Goal: Task Accomplishment & Management: Complete application form

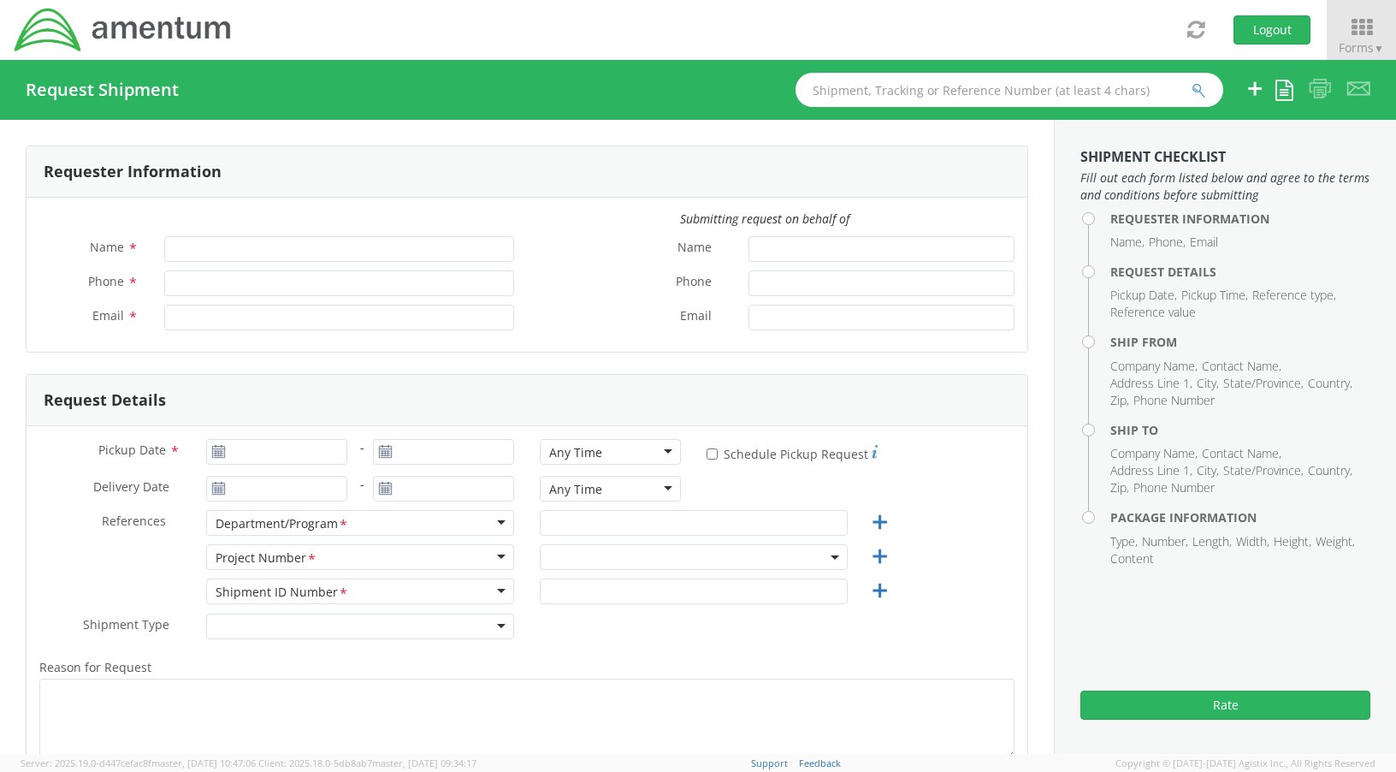
type input "[PERSON_NAME]"
type input "[PHONE_NUMBER]"
type input "[PERSON_NAME][EMAIL_ADDRESS][PERSON_NAME][DOMAIN_NAME]"
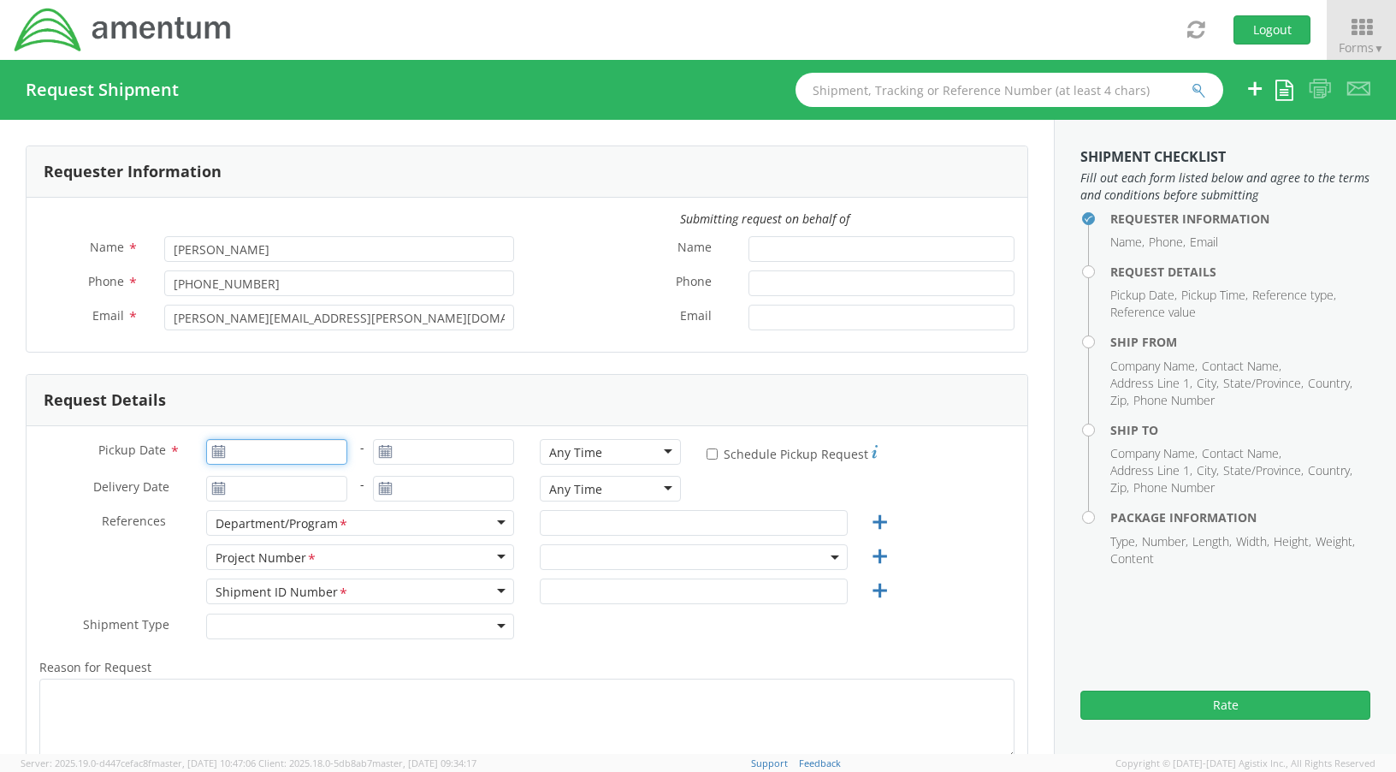
type input "[DATE]"
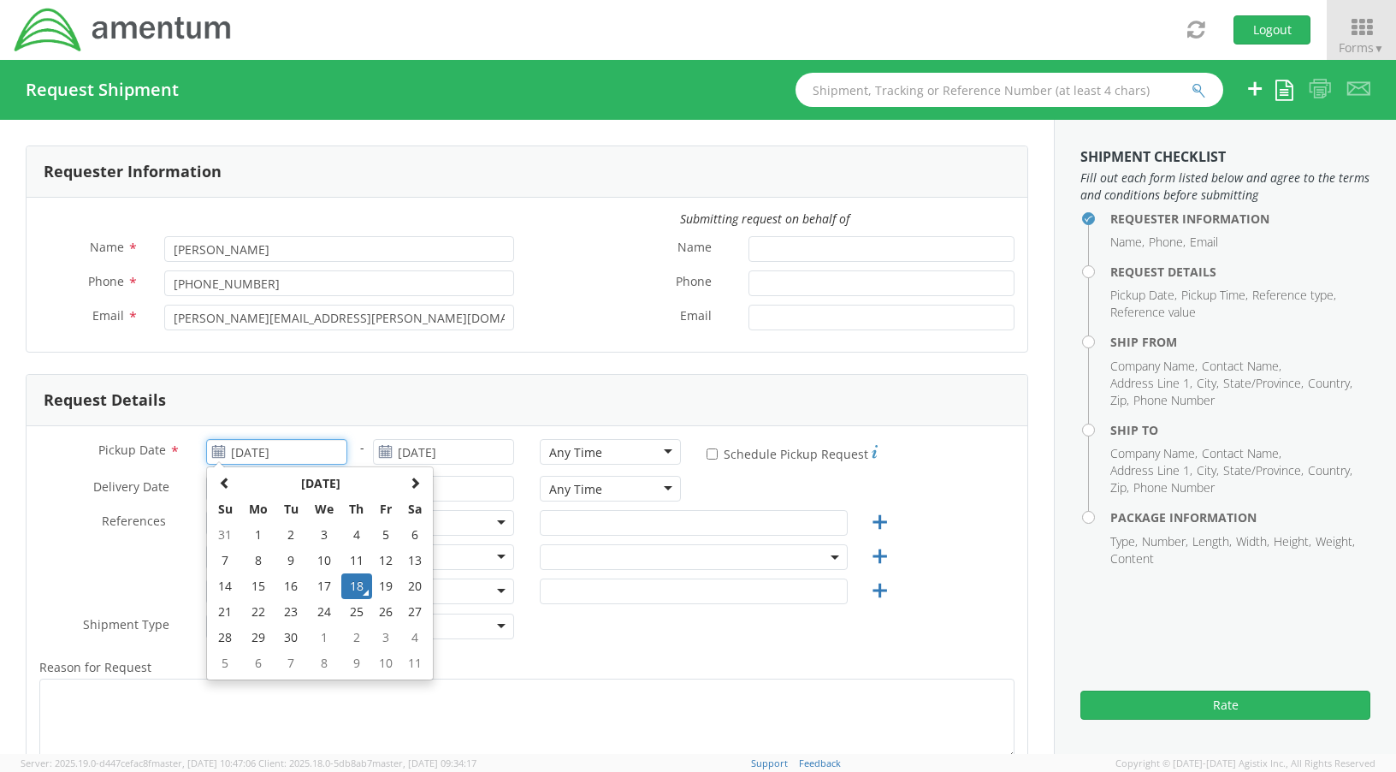
click at [239, 453] on input "[DATE]" at bounding box center [276, 452] width 141 height 26
drag, startPoint x: 348, startPoint y: 586, endPoint x: 365, endPoint y: 574, distance: 20.9
click at [350, 587] on td "18" at bounding box center [356, 586] width 30 height 26
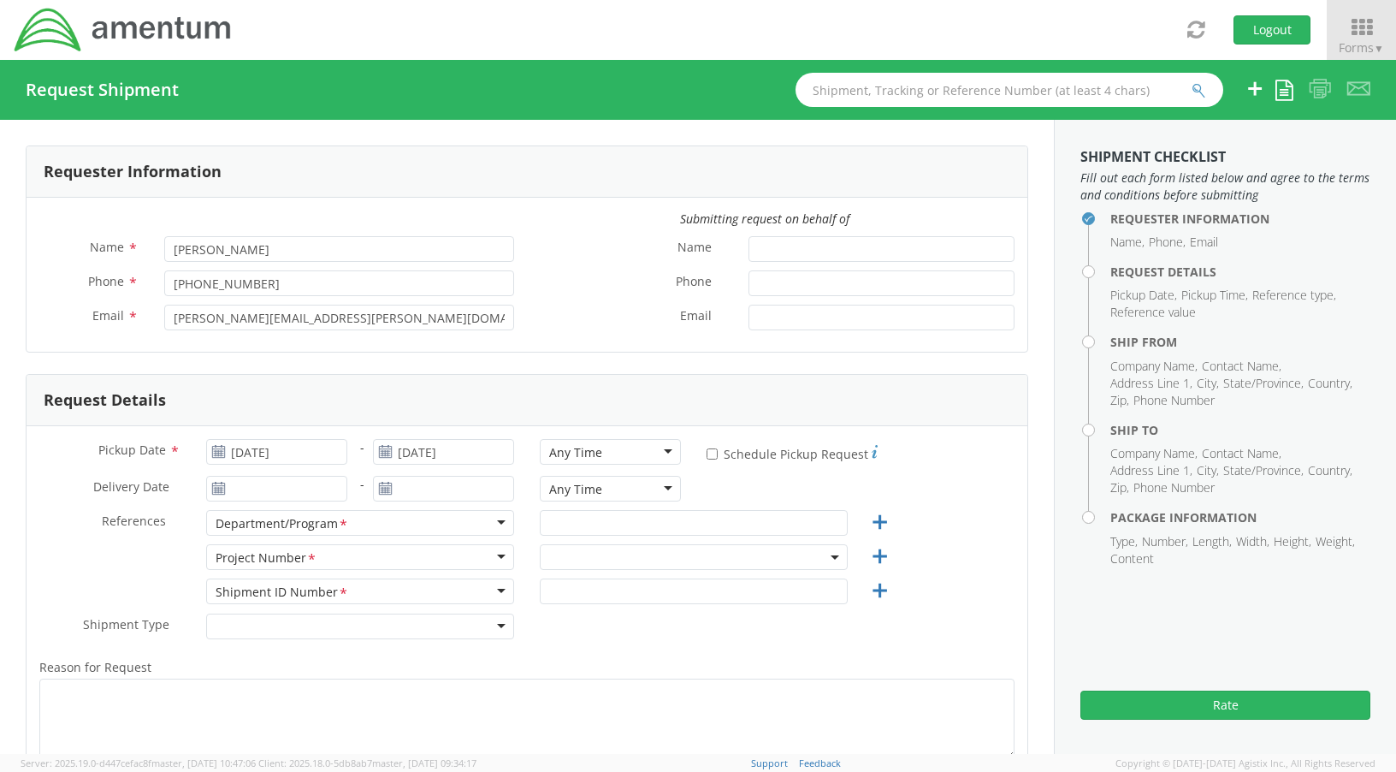
select select "OVHD.100616.00000"
click at [599, 526] on input "text" at bounding box center [694, 523] width 308 height 26
type input "[GEOGRAPHIC_DATA]"
click at [671, 596] on input "text" at bounding box center [694, 591] width 308 height 26
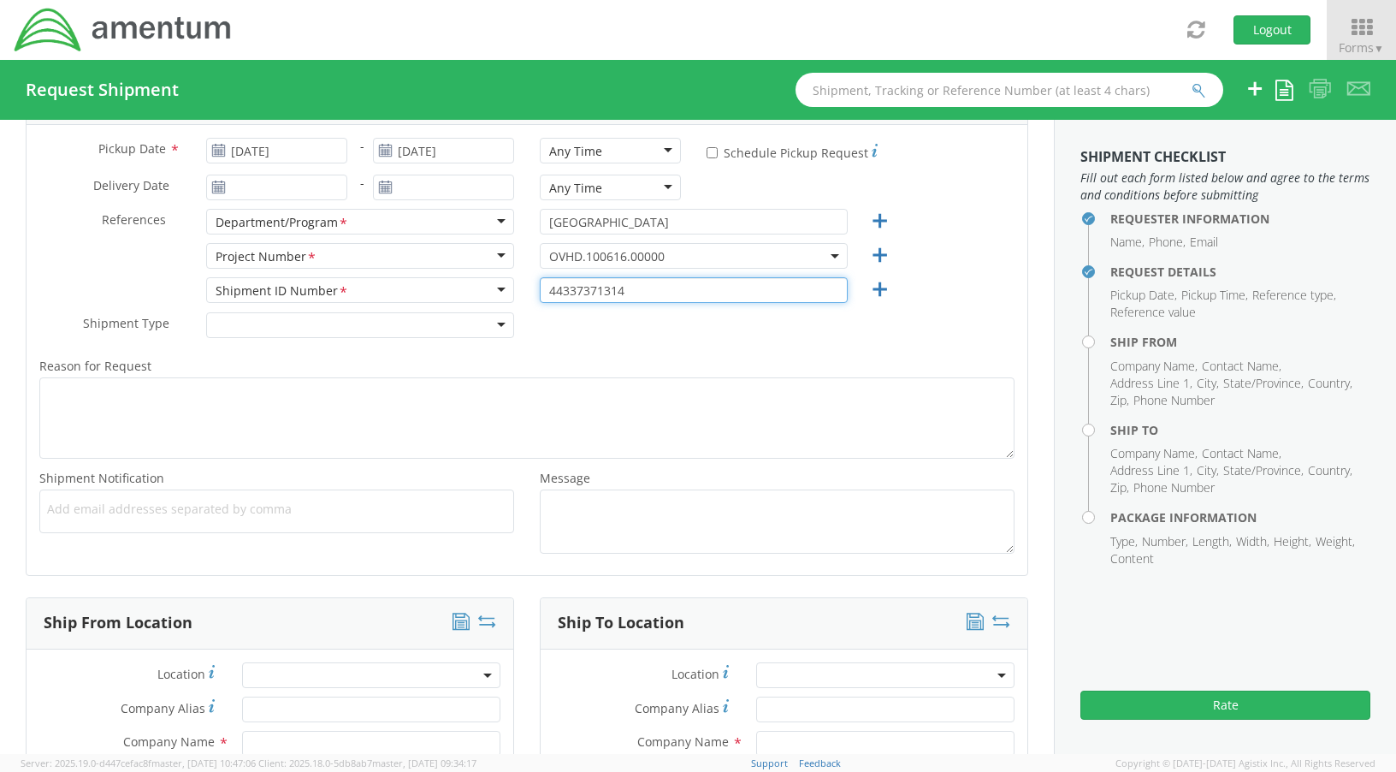
scroll to position [428, 0]
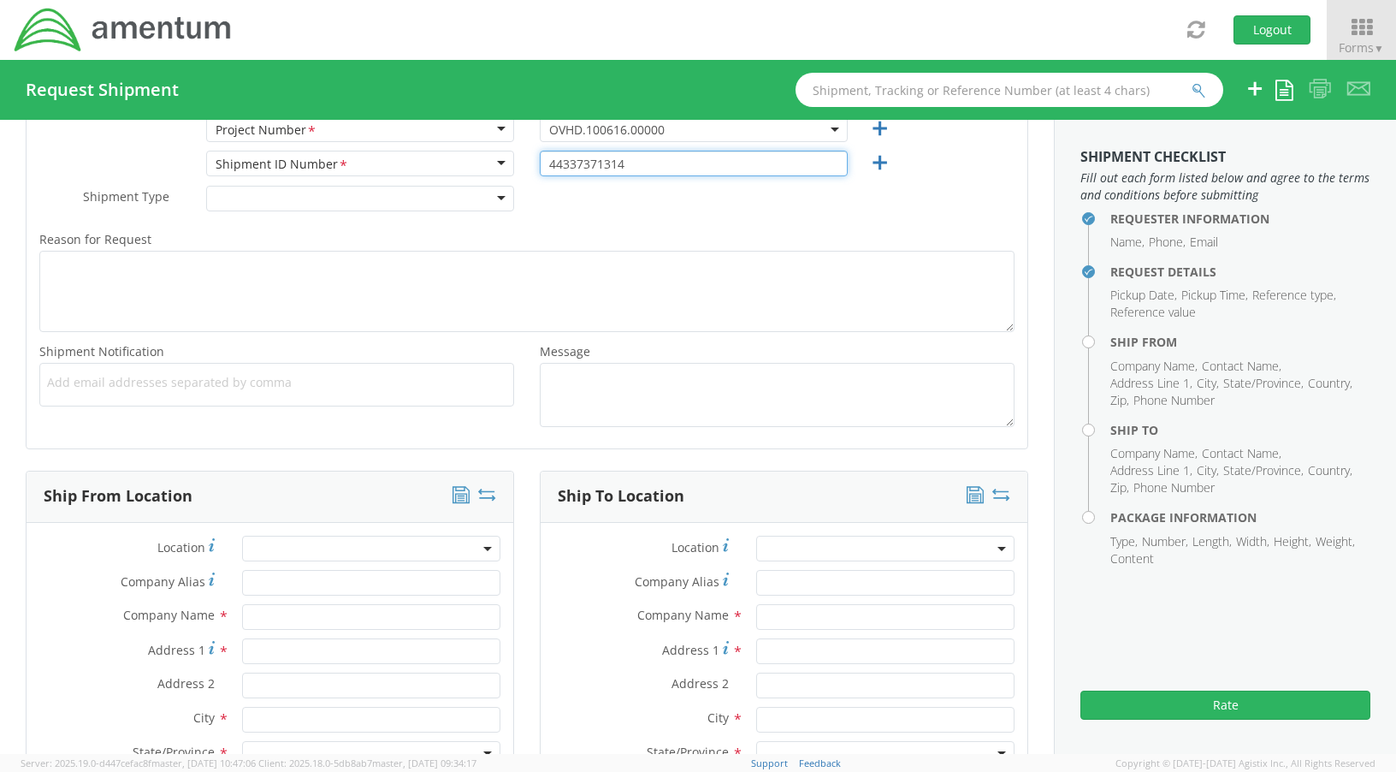
type input "44337371314"
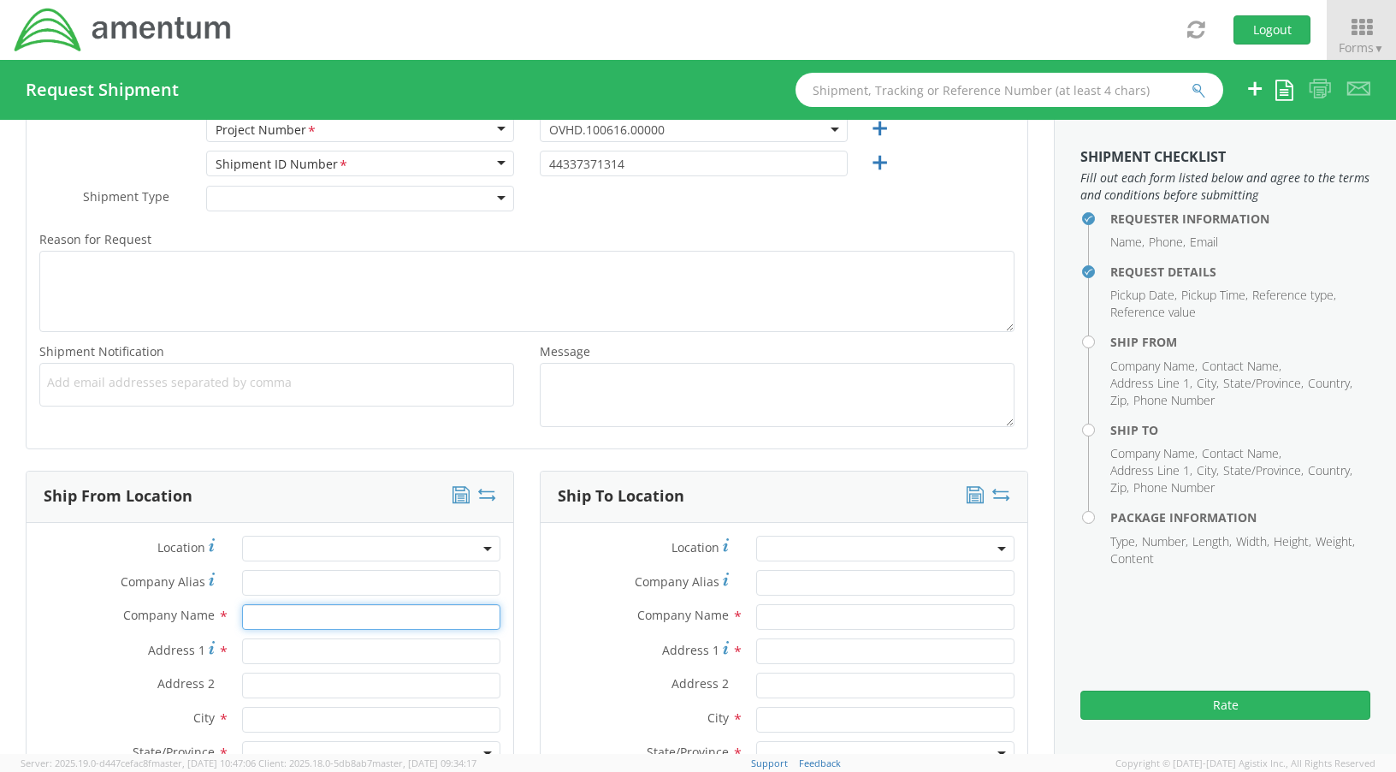
click at [301, 623] on input "text" at bounding box center [371, 617] width 258 height 26
type input "[GEOGRAPHIC_DATA]"
type input "[STREET_ADDRESS]"
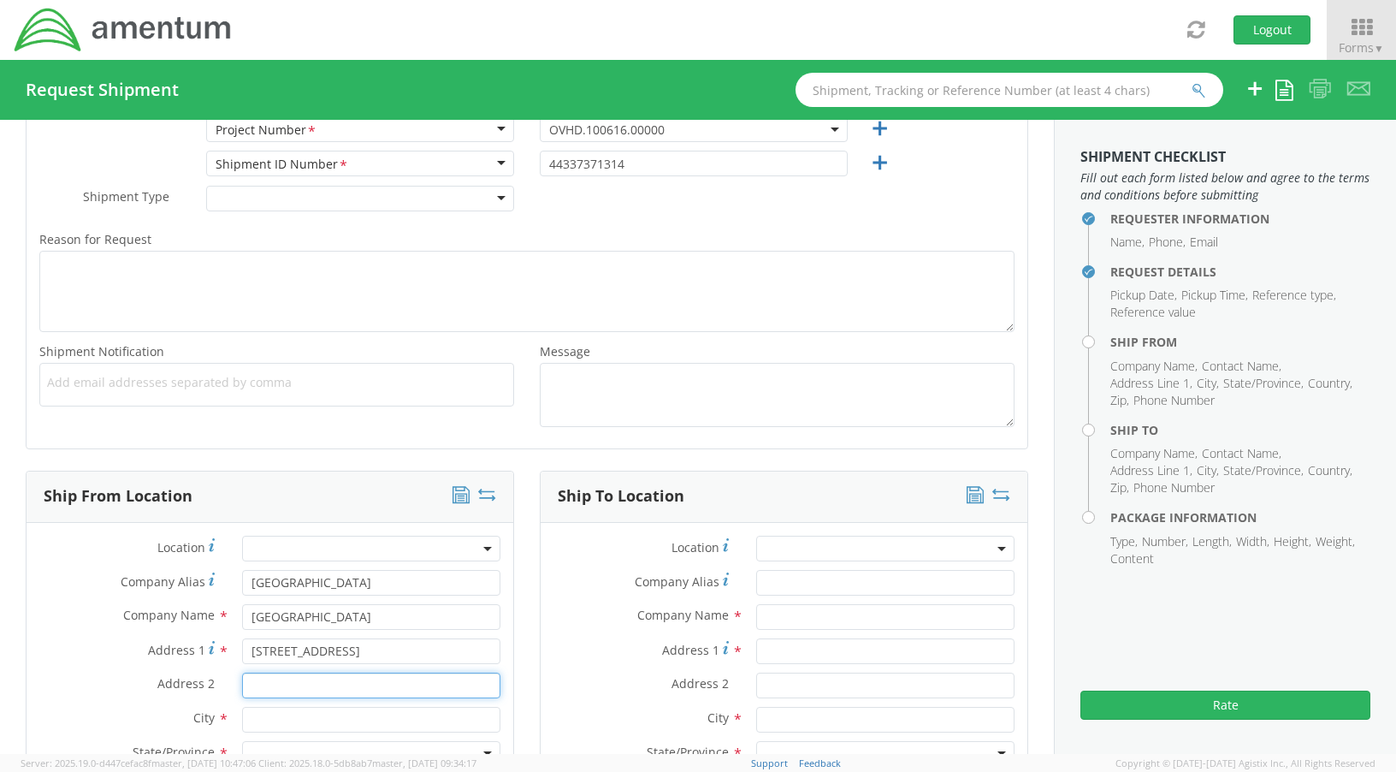
type input "Suite 400"
type input "[GEOGRAPHIC_DATA]"
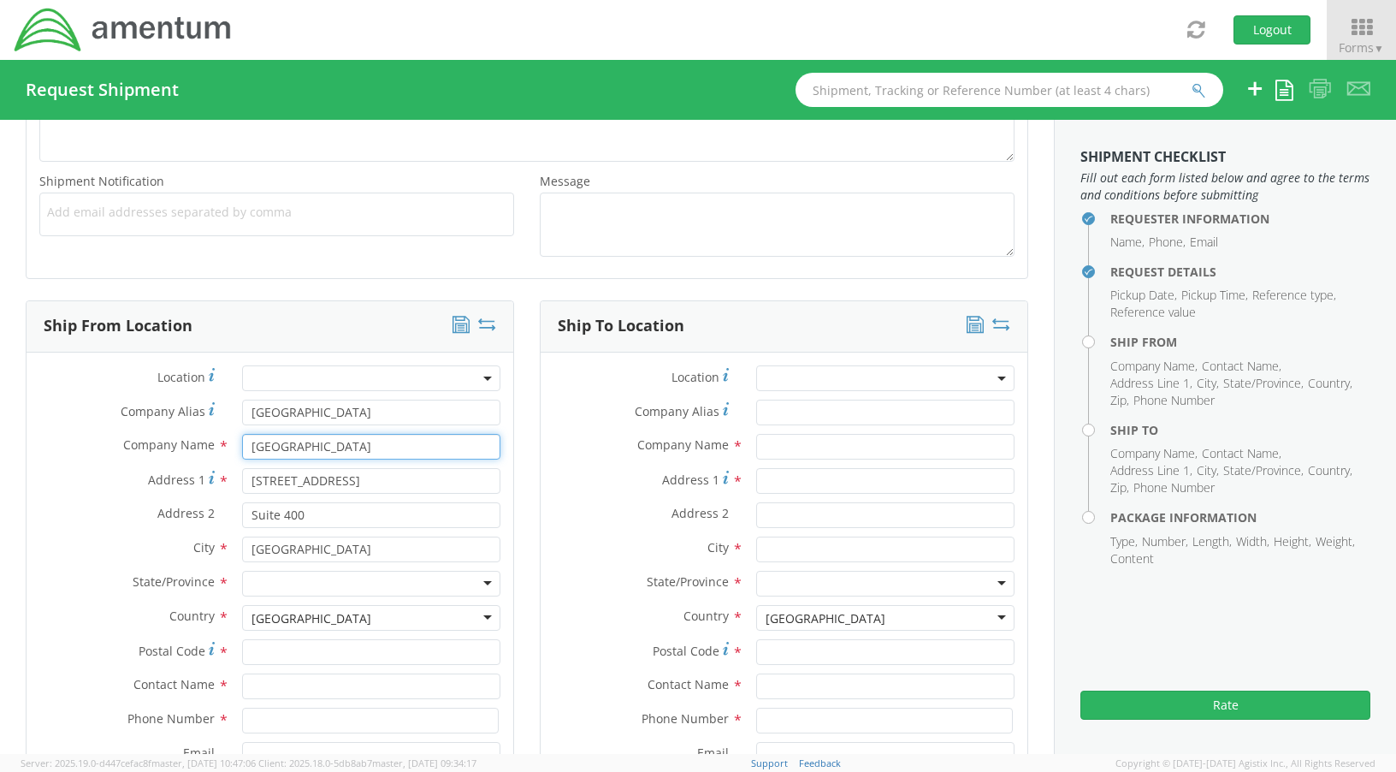
scroll to position [599, 0]
click at [333, 582] on div at bounding box center [371, 583] width 258 height 26
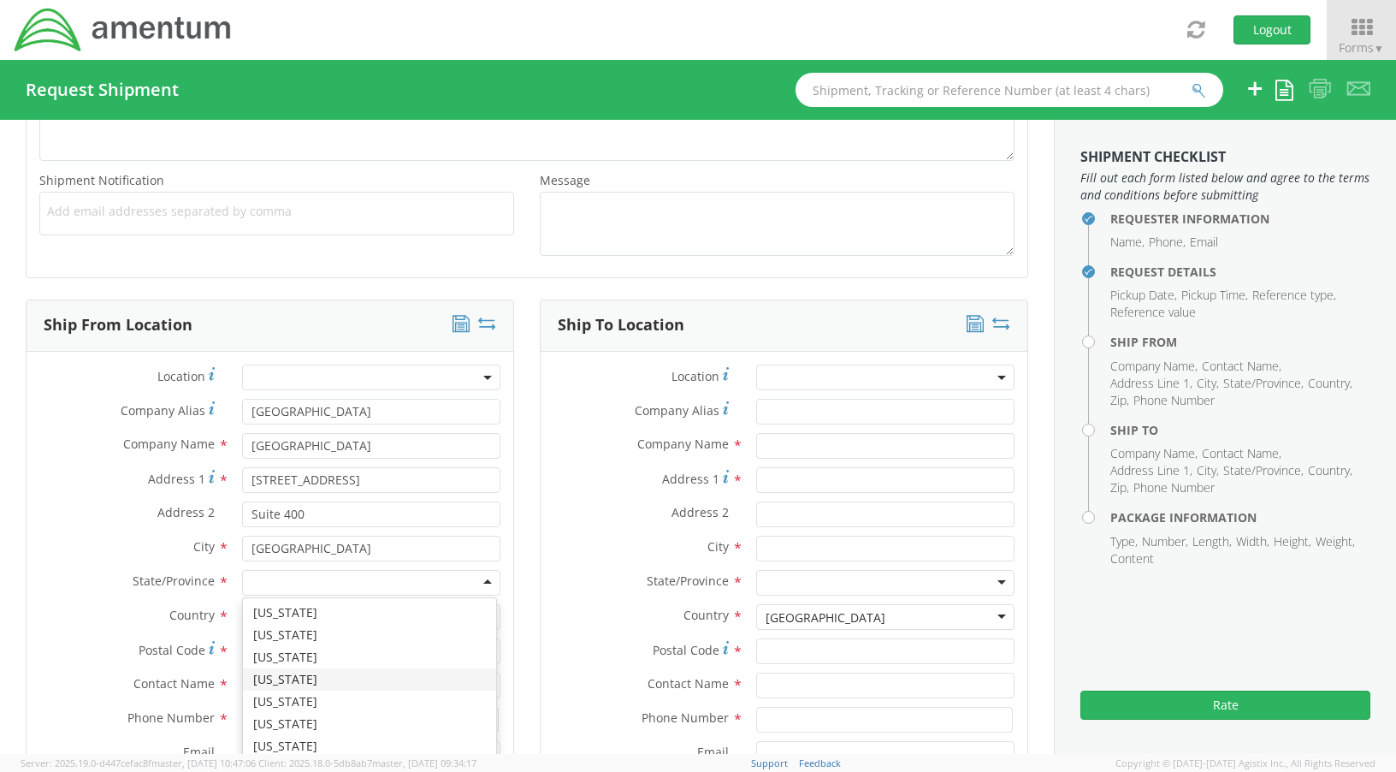
scroll to position [513, 0]
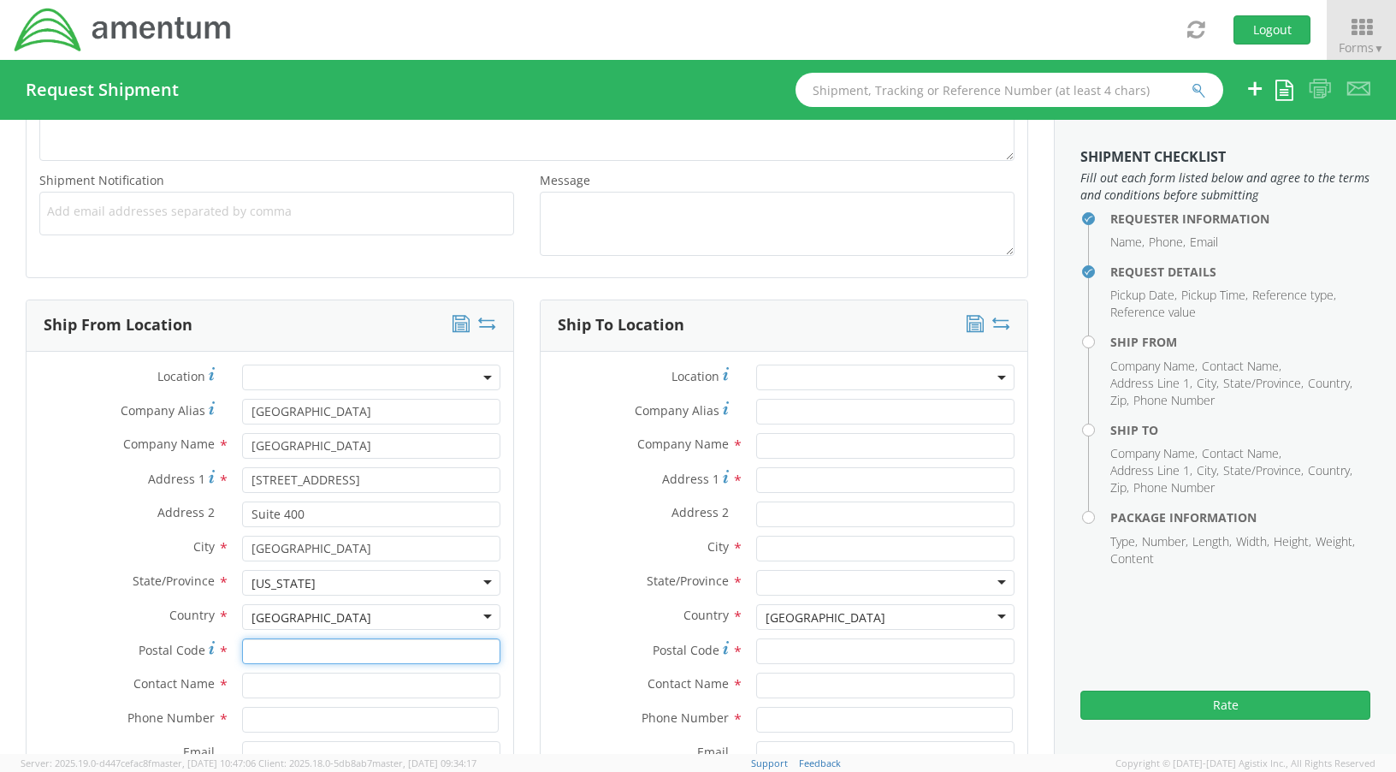
click at [282, 655] on input "Postal Code *" at bounding box center [371, 651] width 258 height 26
type input "20701"
click at [273, 685] on input "text" at bounding box center [371, 686] width 258 height 26
type input "[PERSON_NAME]"
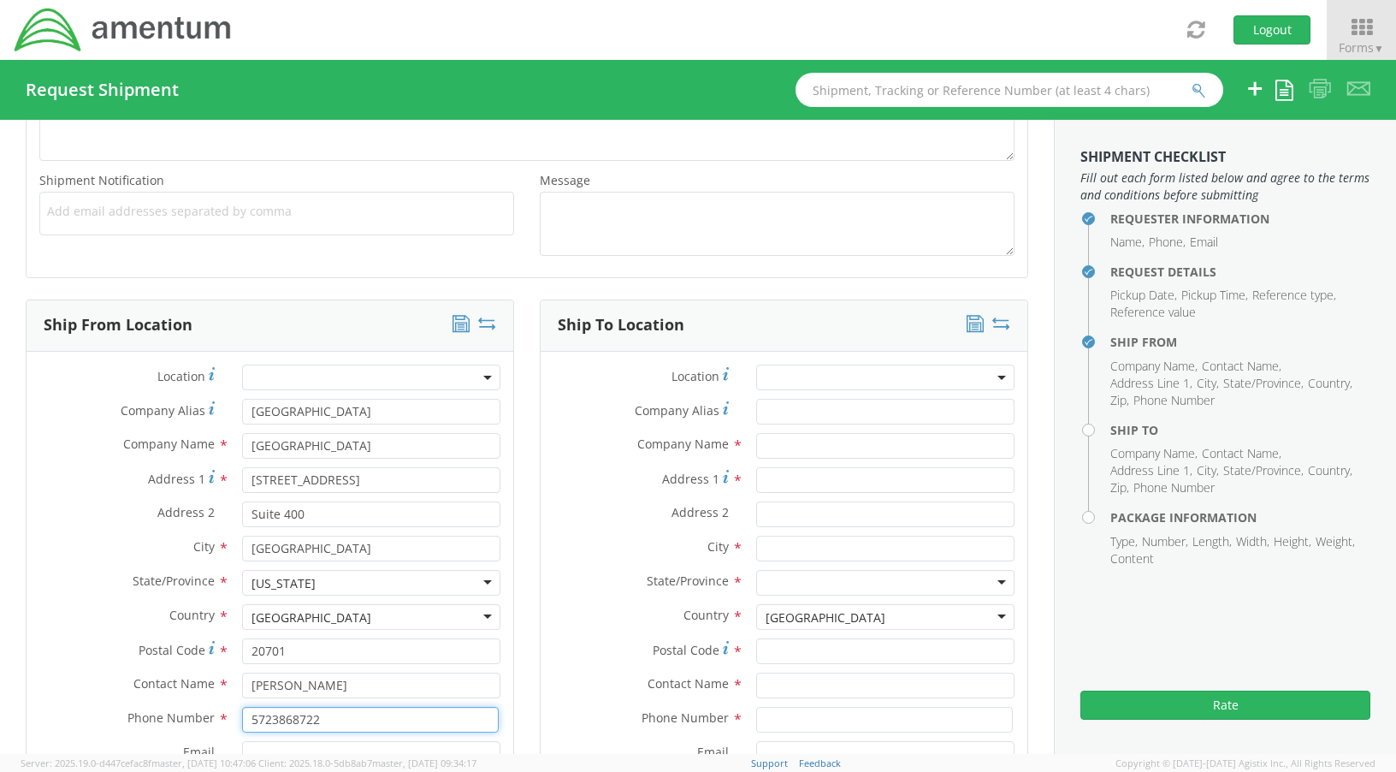
type input "5723868722"
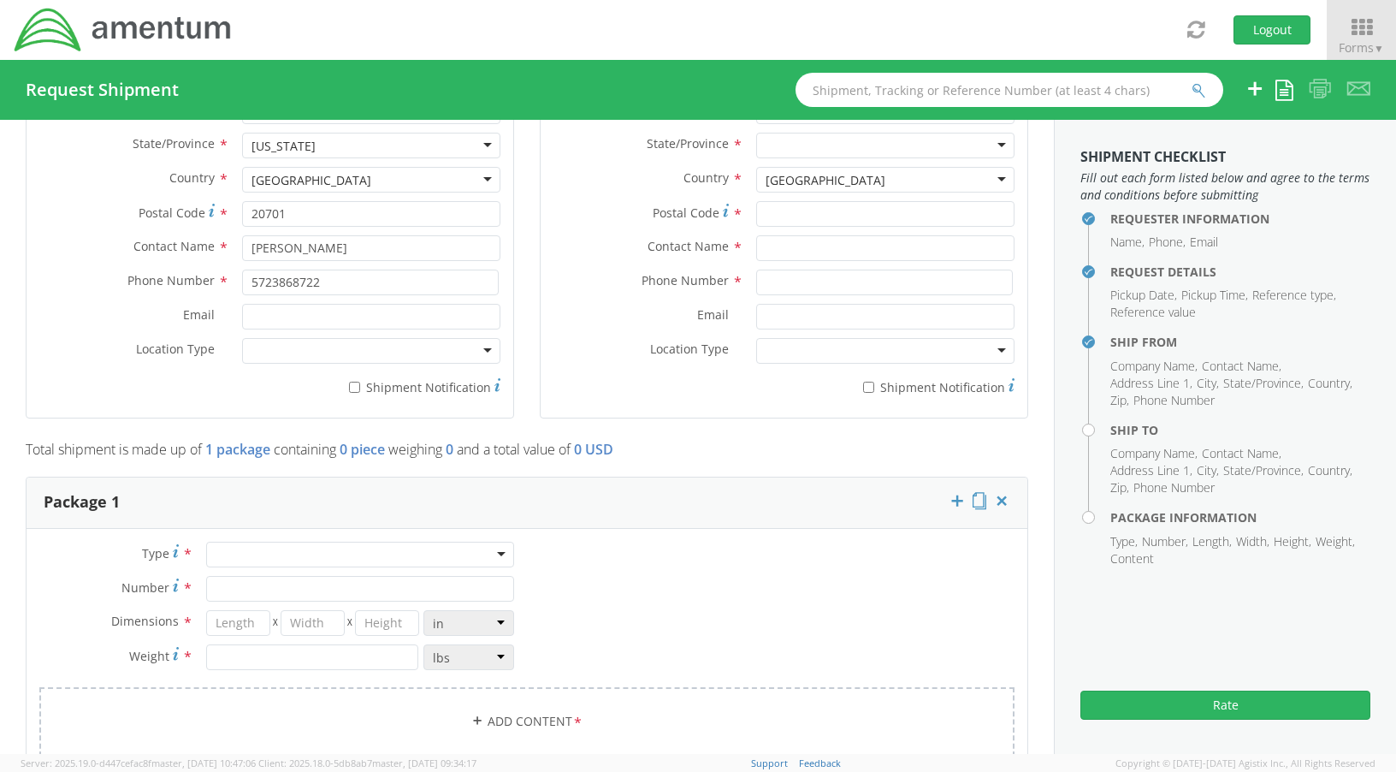
scroll to position [1040, 0]
click at [275, 314] on input "Email *" at bounding box center [371, 313] width 258 height 26
paste input "[PERSON_NAME][EMAIL_ADDRESS][PERSON_NAME][DOMAIN_NAME]"
type input "[PERSON_NAME][EMAIL_ADDRESS][PERSON_NAME][DOMAIN_NAME]"
drag, startPoint x: 353, startPoint y: 386, endPoint x: 388, endPoint y: 386, distance: 35.1
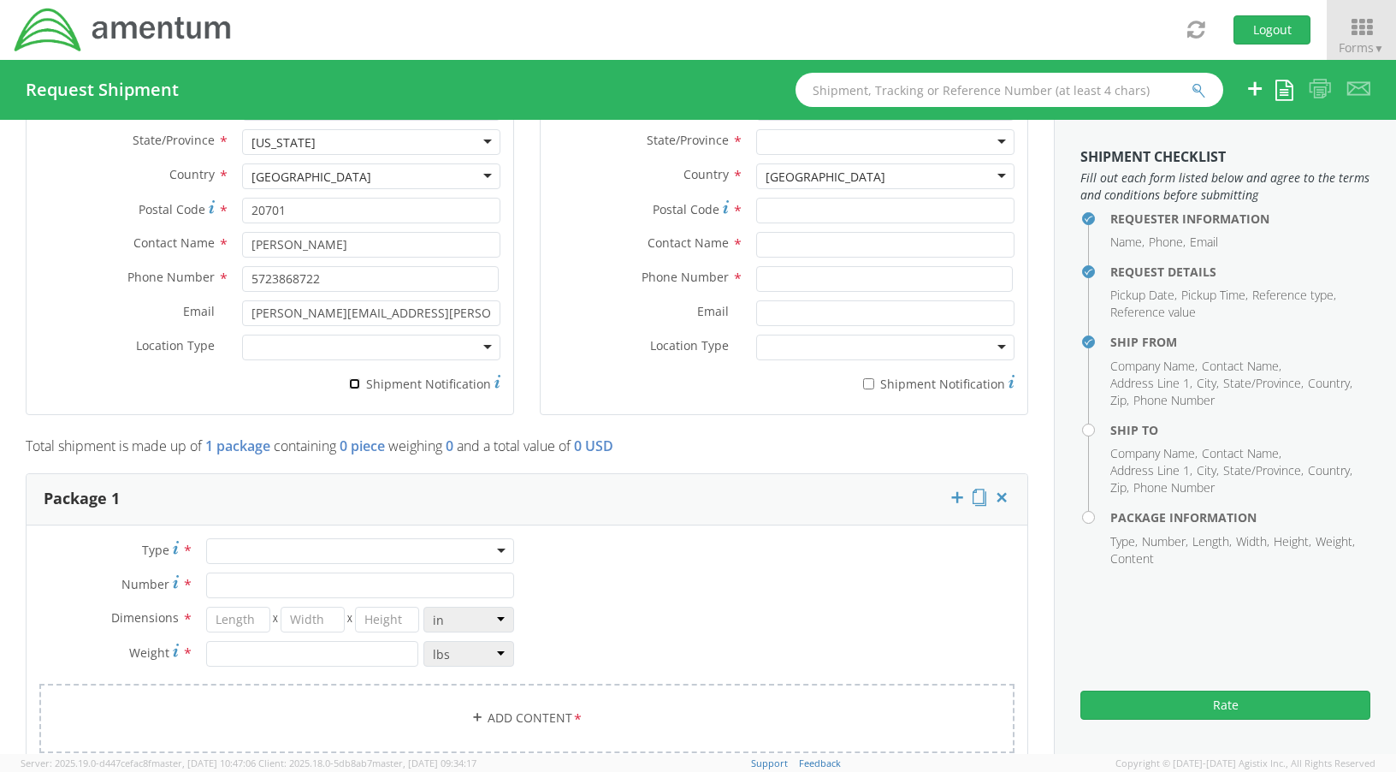
click at [353, 386] on input "* Shipment Notification" at bounding box center [354, 383] width 11 height 11
checkbox input "true"
click at [476, 348] on div at bounding box center [371, 348] width 258 height 26
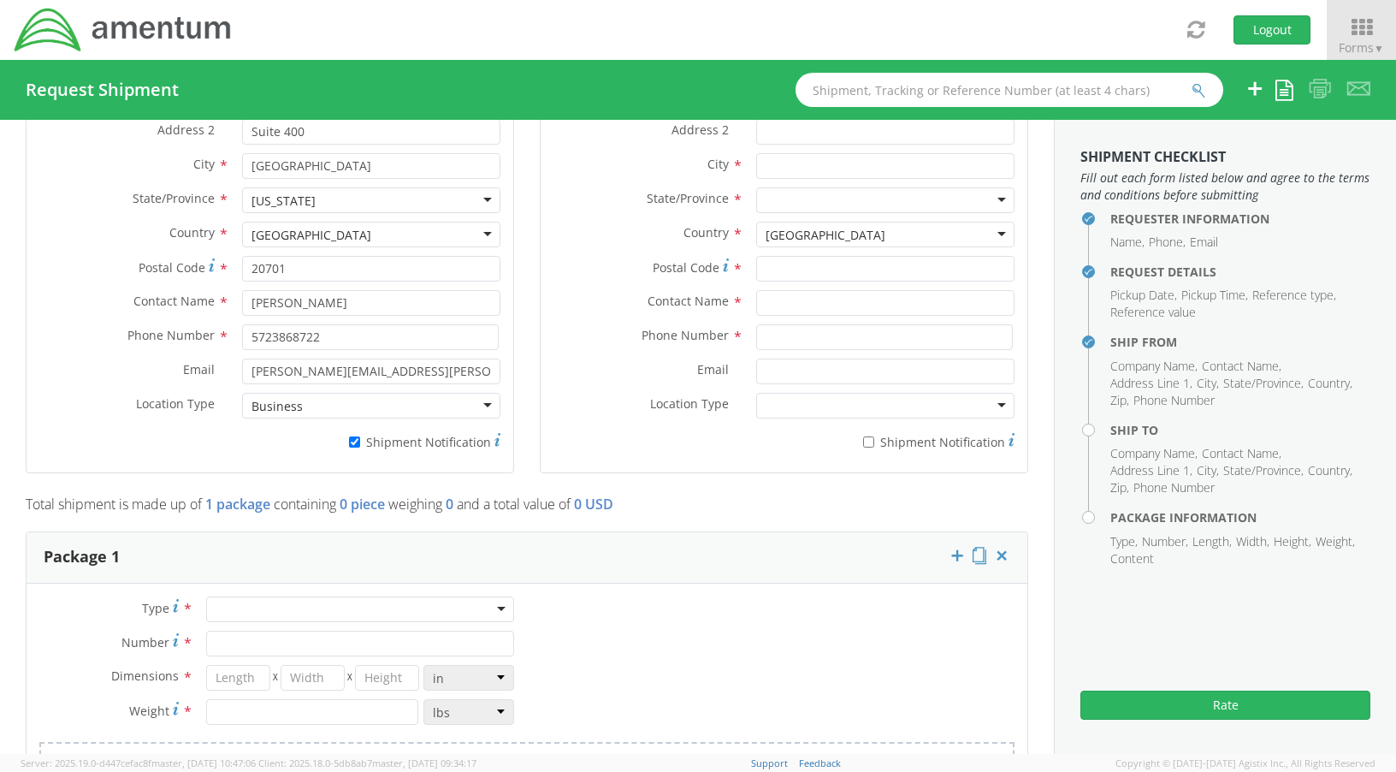
scroll to position [783, 0]
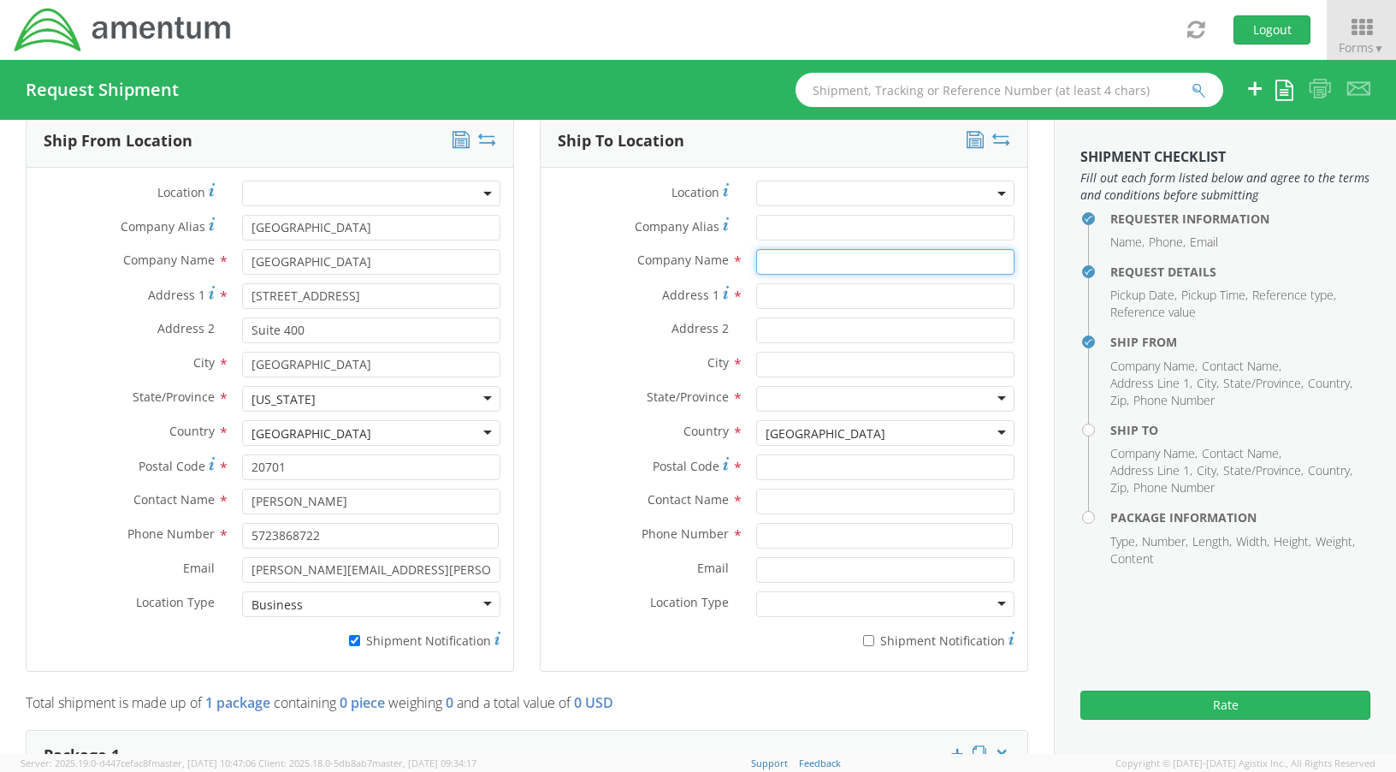
click at [790, 263] on input "text" at bounding box center [885, 262] width 258 height 26
type input "Amentum"
type input "[STREET_ADDRESS]"
type input "[GEOGRAPHIC_DATA]"
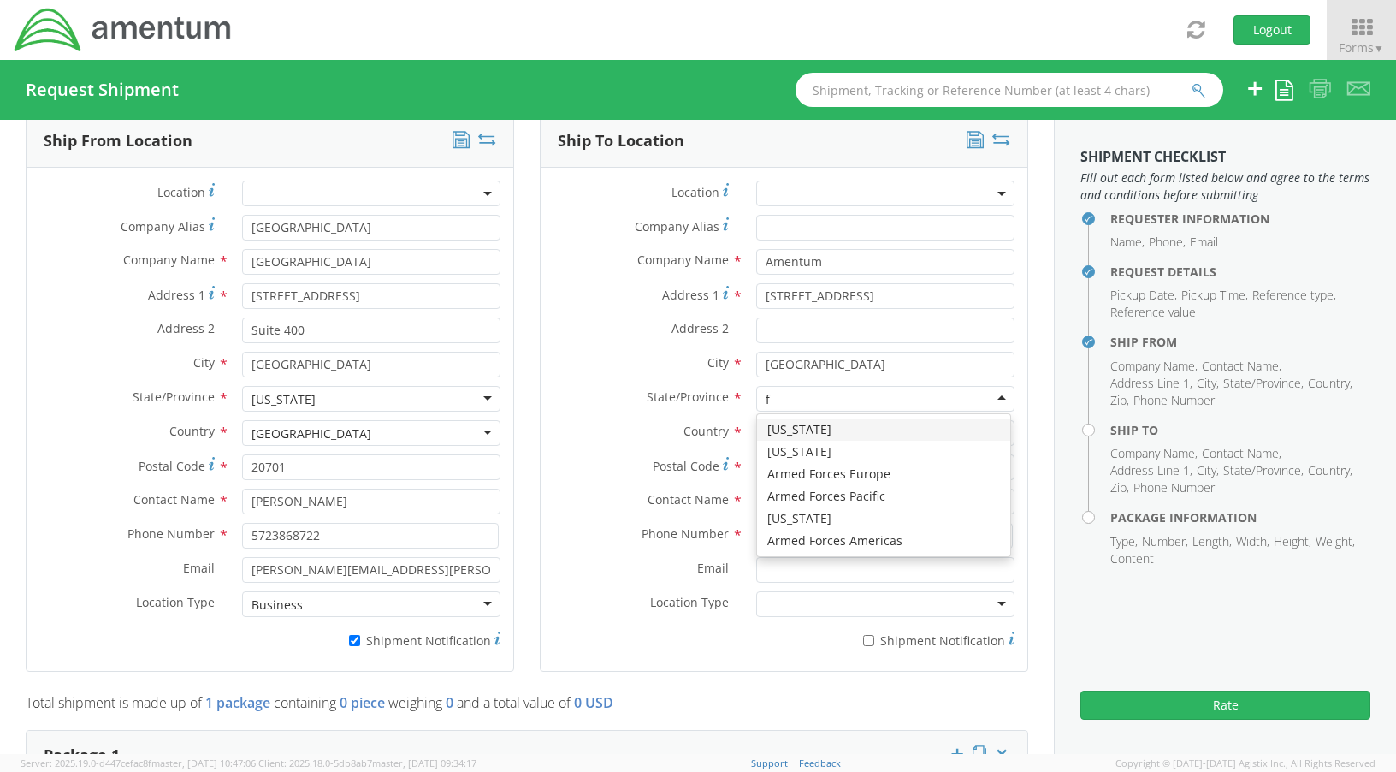
type input "f"
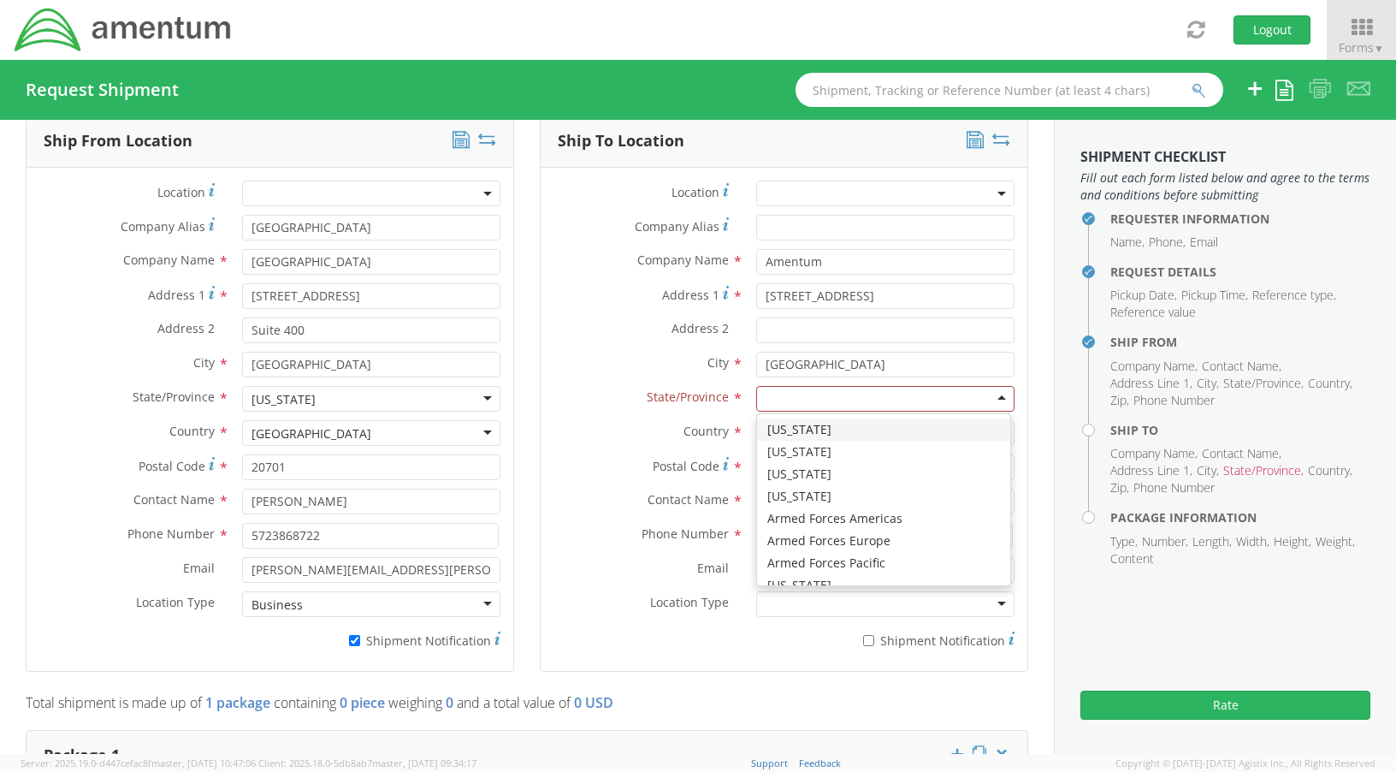
click at [991, 399] on div at bounding box center [885, 399] width 258 height 26
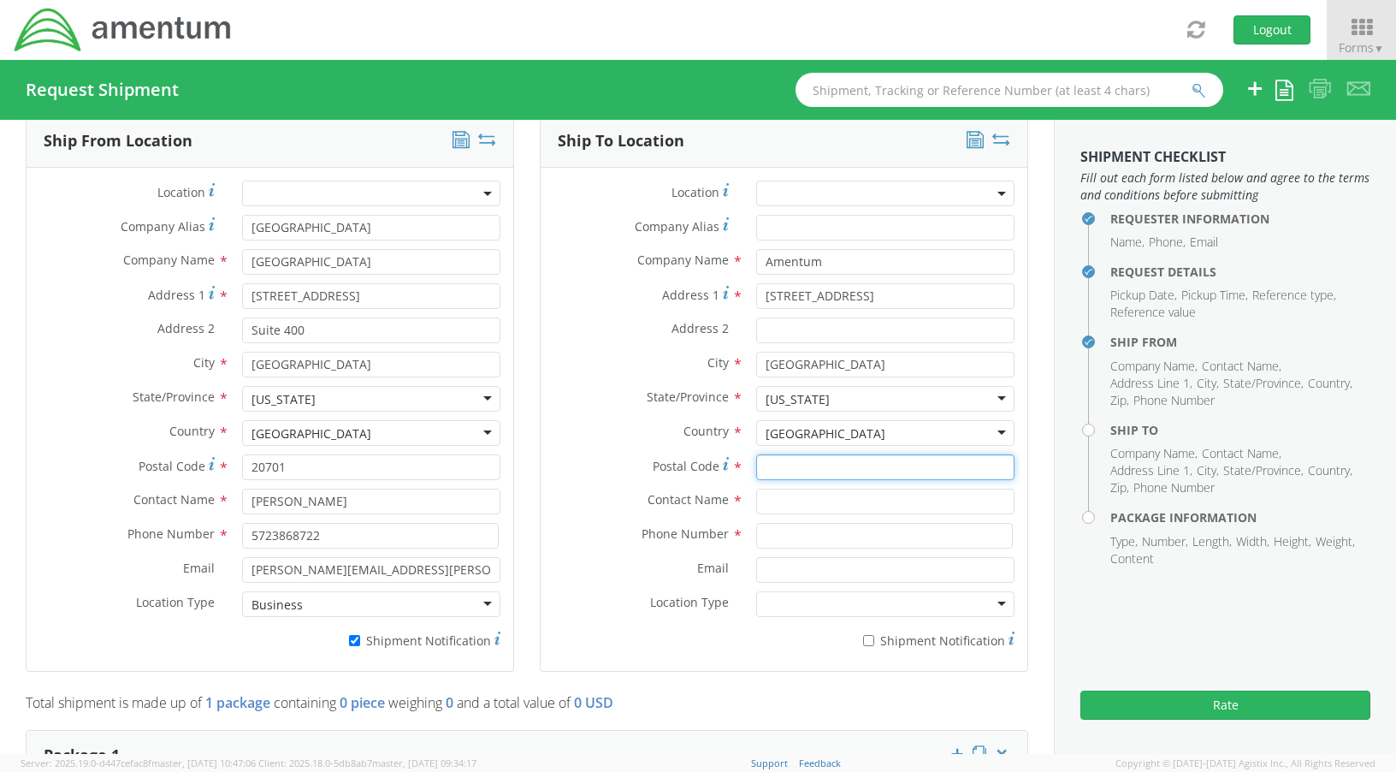
click at [785, 471] on input "Postal Code *" at bounding box center [885, 467] width 258 height 26
type input "33604"
click at [785, 509] on input "text" at bounding box center [885, 502] width 258 height 26
type input "[PERSON_NAME]"
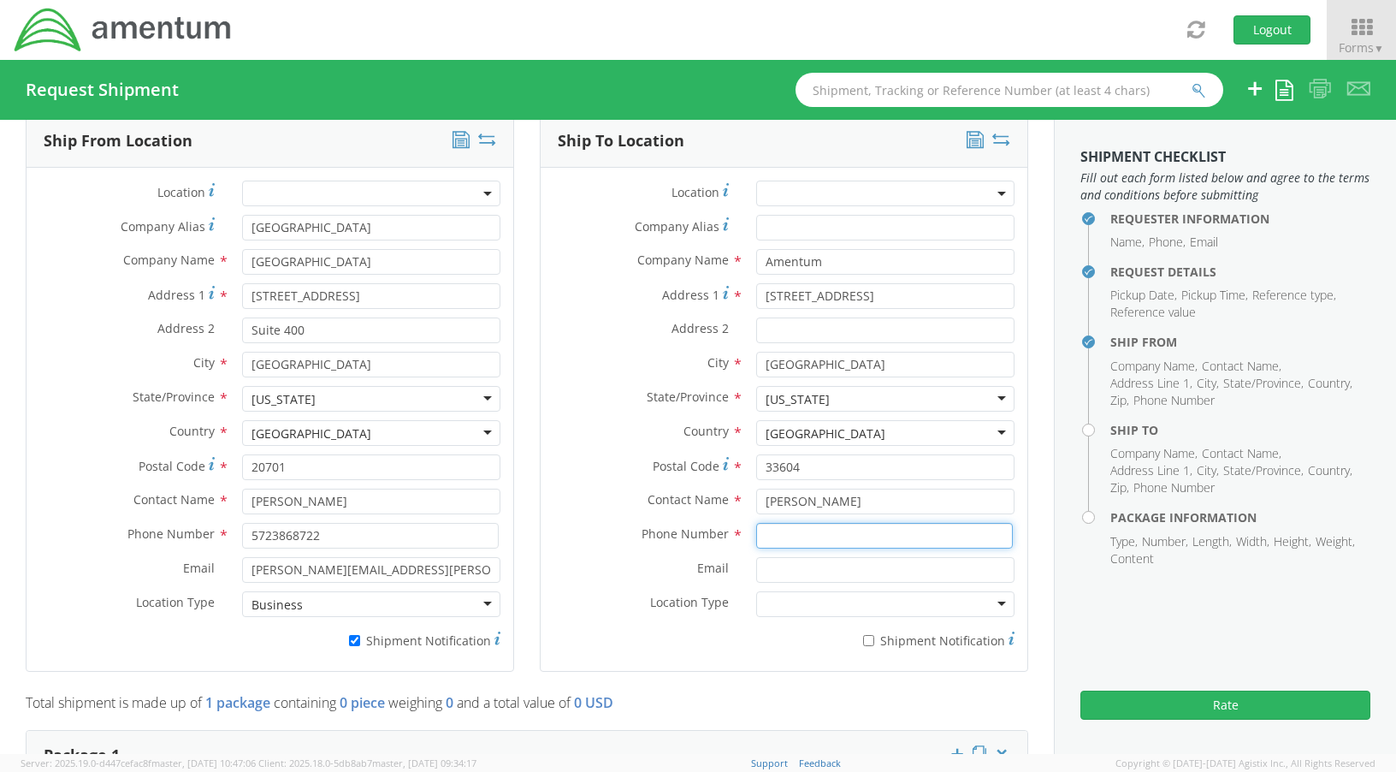
click at [773, 535] on input at bounding box center [884, 536] width 257 height 26
type input "8134174894"
click at [789, 562] on input "Email *" at bounding box center [885, 570] width 258 height 26
click at [772, 576] on input "Email *" at bounding box center [885, 570] width 258 height 26
paste input "[PERSON_NAME][EMAIL_ADDRESS][PERSON_NAME][DOMAIN_NAME]"
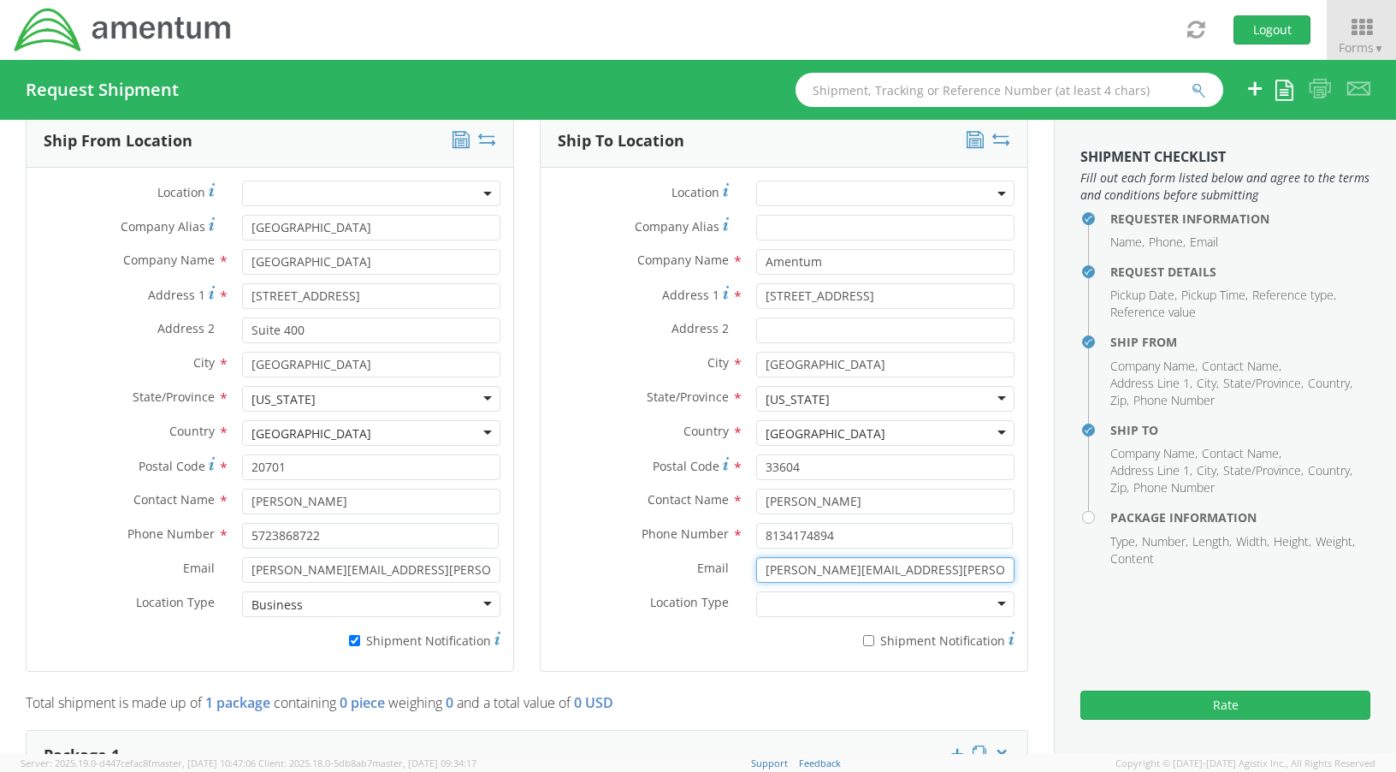
type input "[PERSON_NAME][EMAIL_ADDRESS][PERSON_NAME][DOMAIN_NAME]"
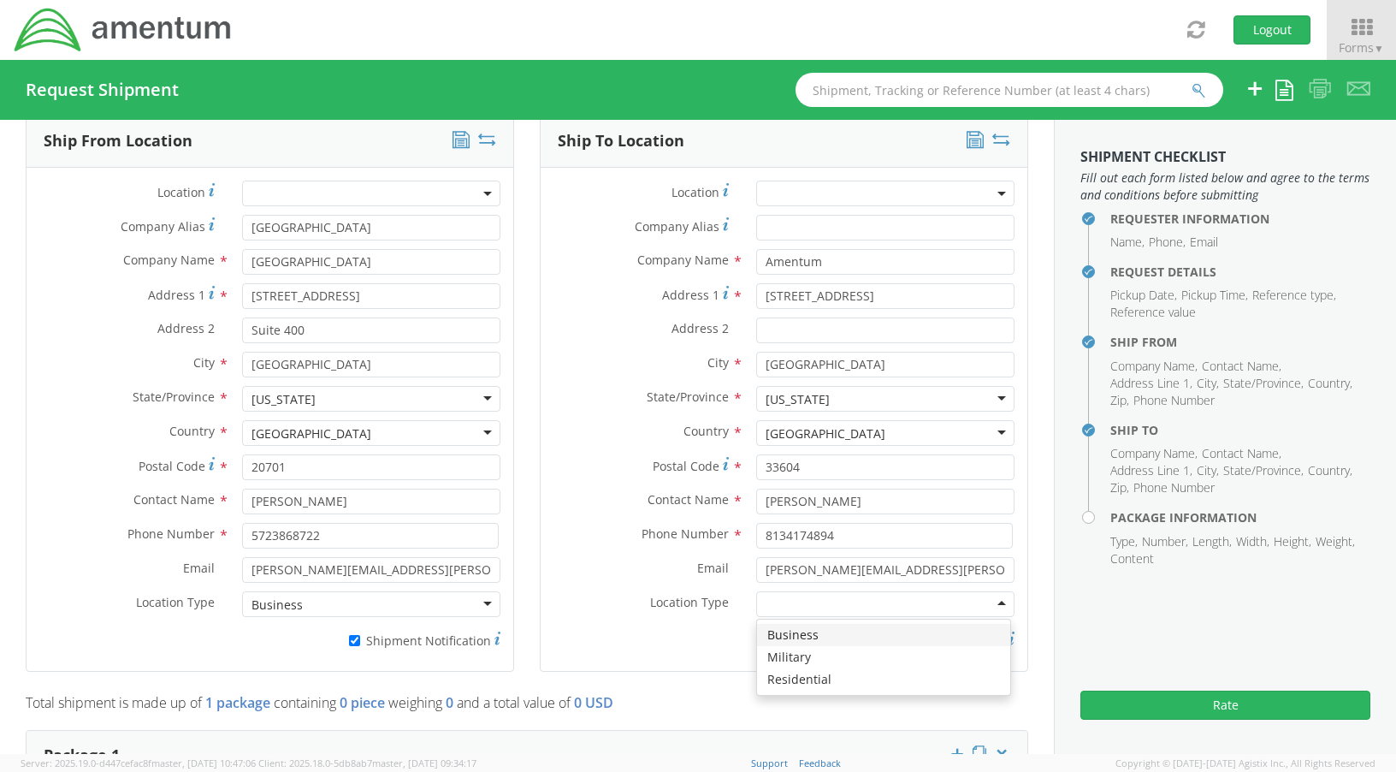
click at [876, 604] on div at bounding box center [885, 604] width 258 height 26
drag, startPoint x: 858, startPoint y: 637, endPoint x: 865, endPoint y: 648, distance: 12.3
click at [863, 641] on input "* Shipment Notification" at bounding box center [868, 640] width 11 height 11
checkbox input "true"
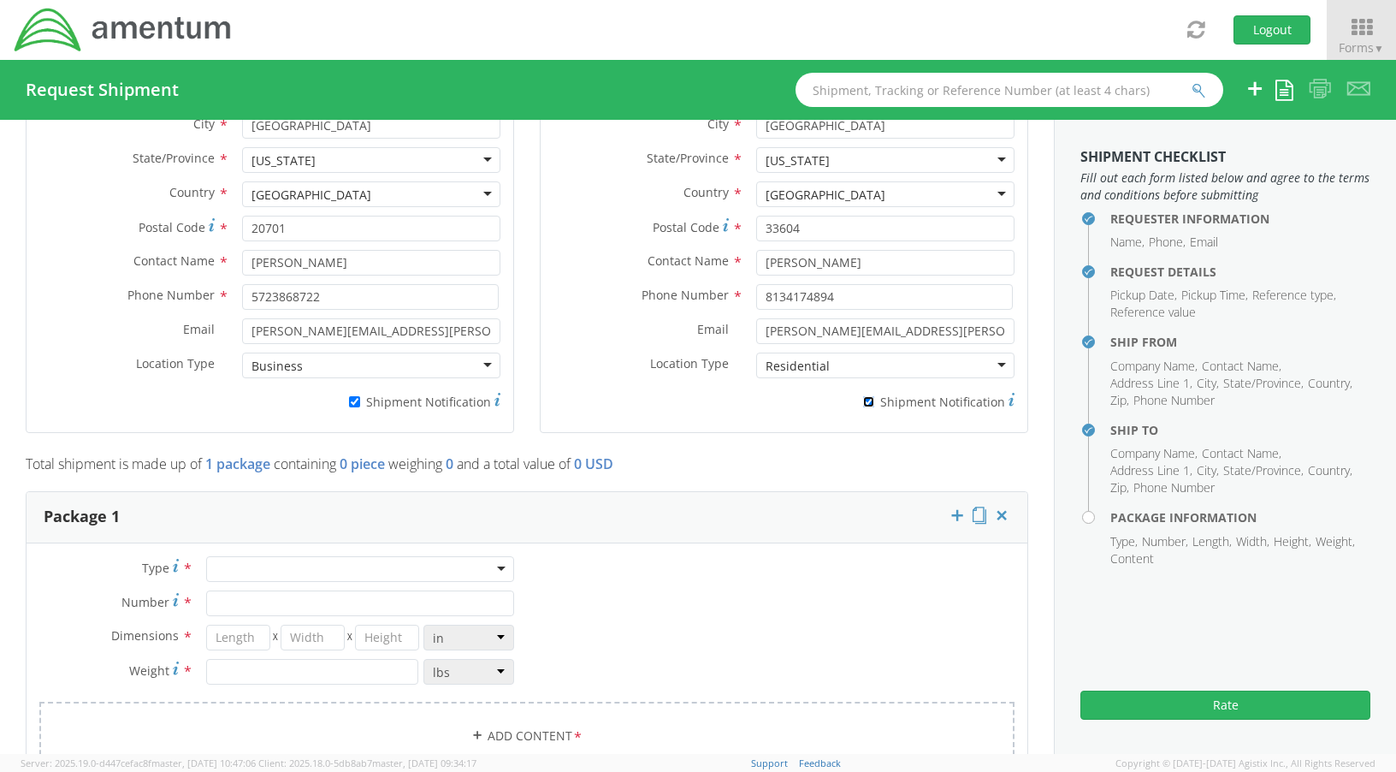
scroll to position [1040, 0]
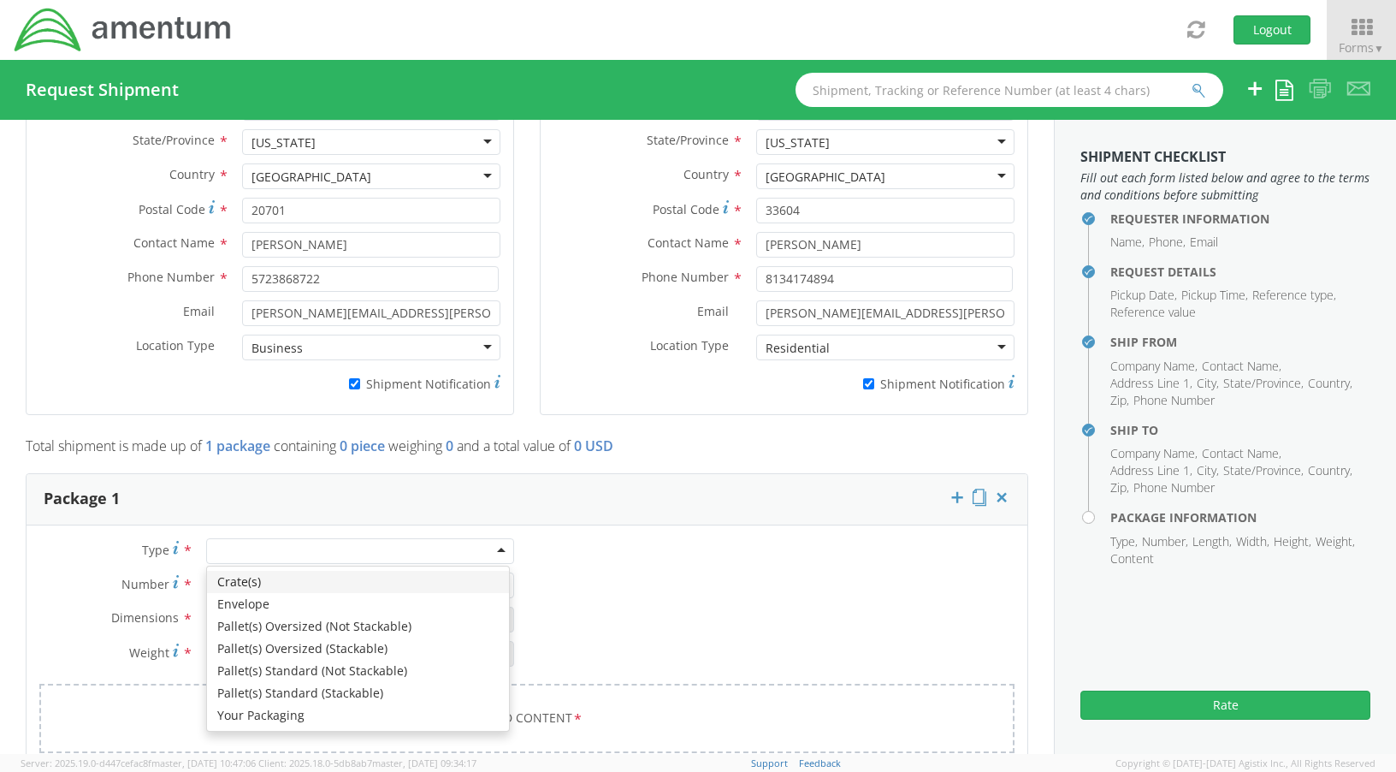
click at [422, 552] on div at bounding box center [360, 551] width 308 height 26
type input "1"
type input "9.5"
type input "12.5"
type input "0.25"
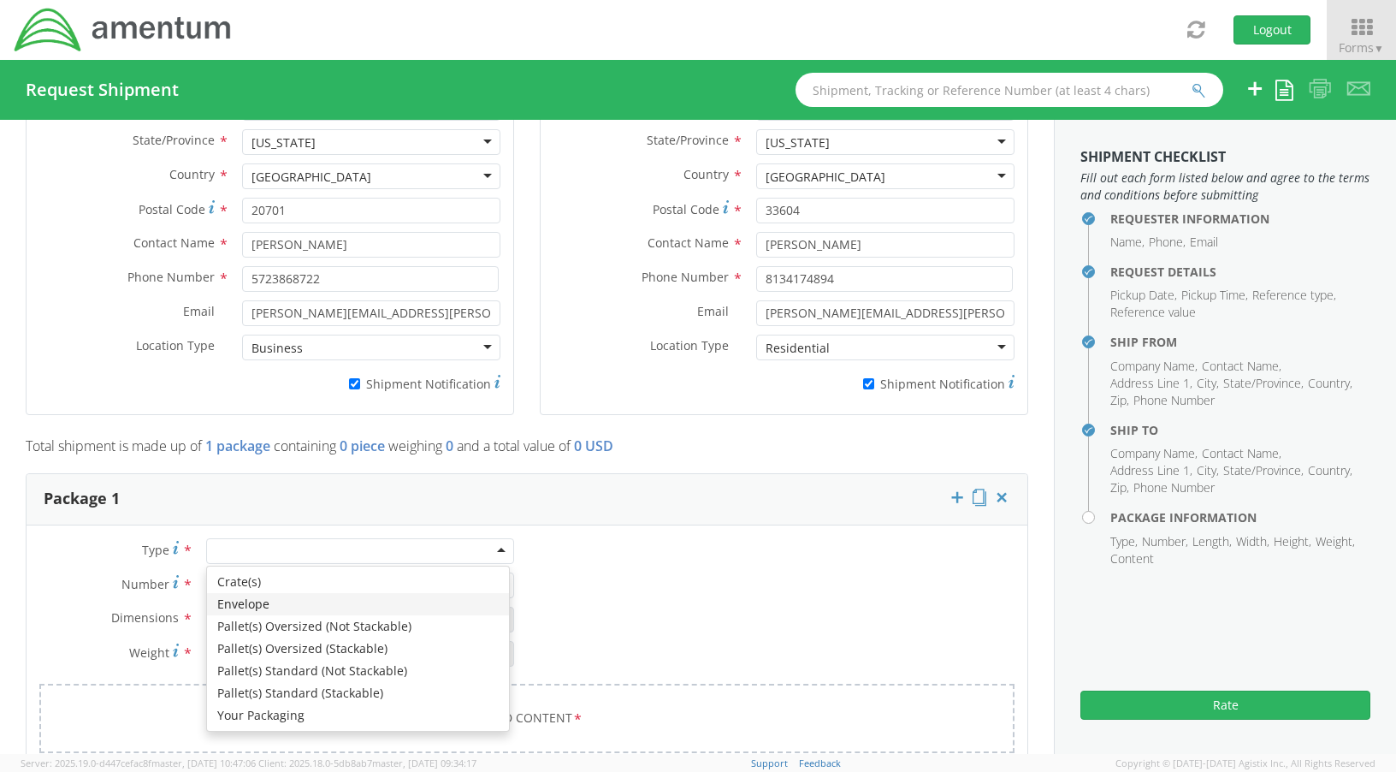
type input "1"
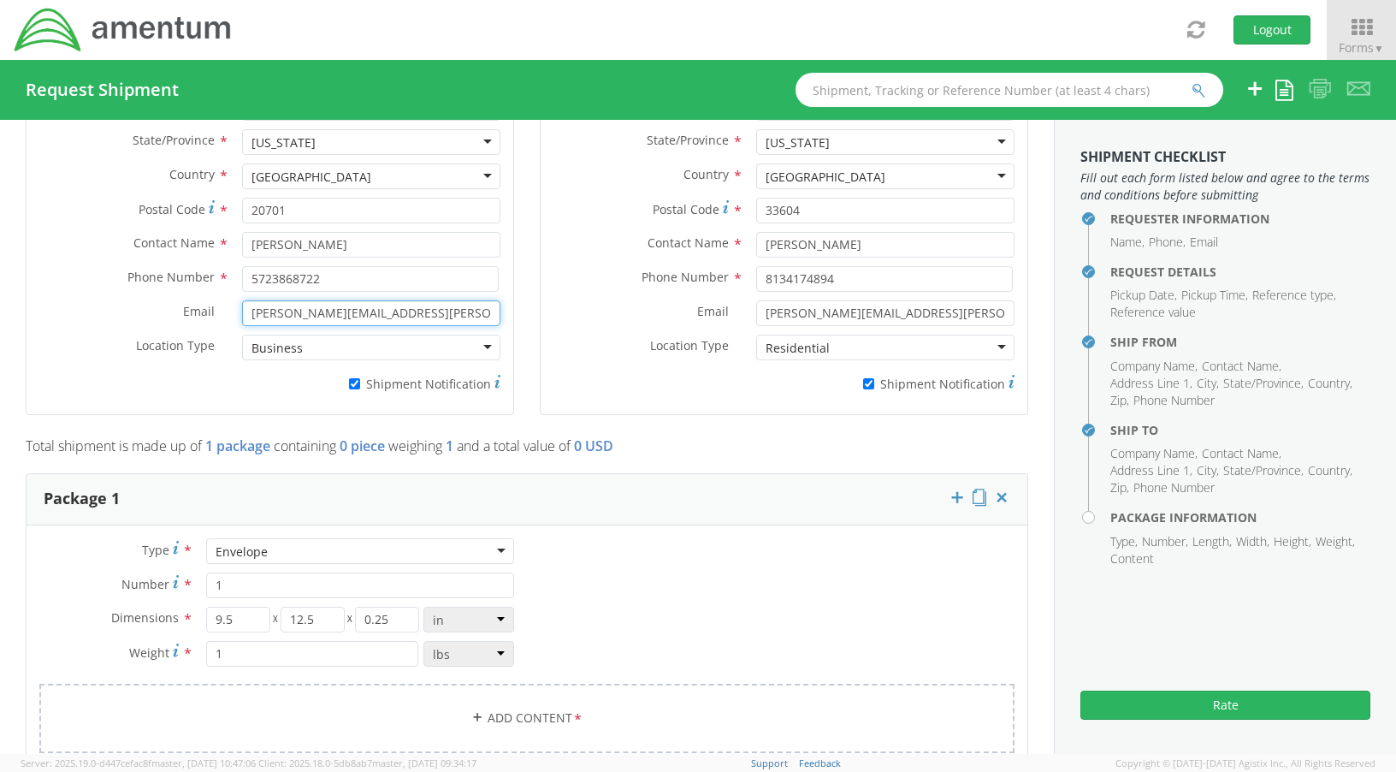
drag, startPoint x: 334, startPoint y: 313, endPoint x: 239, endPoint y: 305, distance: 95.4
click at [242, 305] on input "[PERSON_NAME][EMAIL_ADDRESS][PERSON_NAME][DOMAIN_NAME]" at bounding box center [371, 313] width 258 height 26
click at [309, 420] on div "Ship From Location Location * Company Alias * [GEOGRAPHIC_DATA] Company Name * …" at bounding box center [270, 148] width 489 height 578
click at [432, 317] on input "[PERSON_NAME][EMAIL_ADDRESS][PERSON_NAME][DOMAIN_NAME]" at bounding box center [371, 313] width 258 height 26
type input "[PERSON_NAME][EMAIL_ADDRESS][PERSON_NAME][DOMAIN_NAME]"
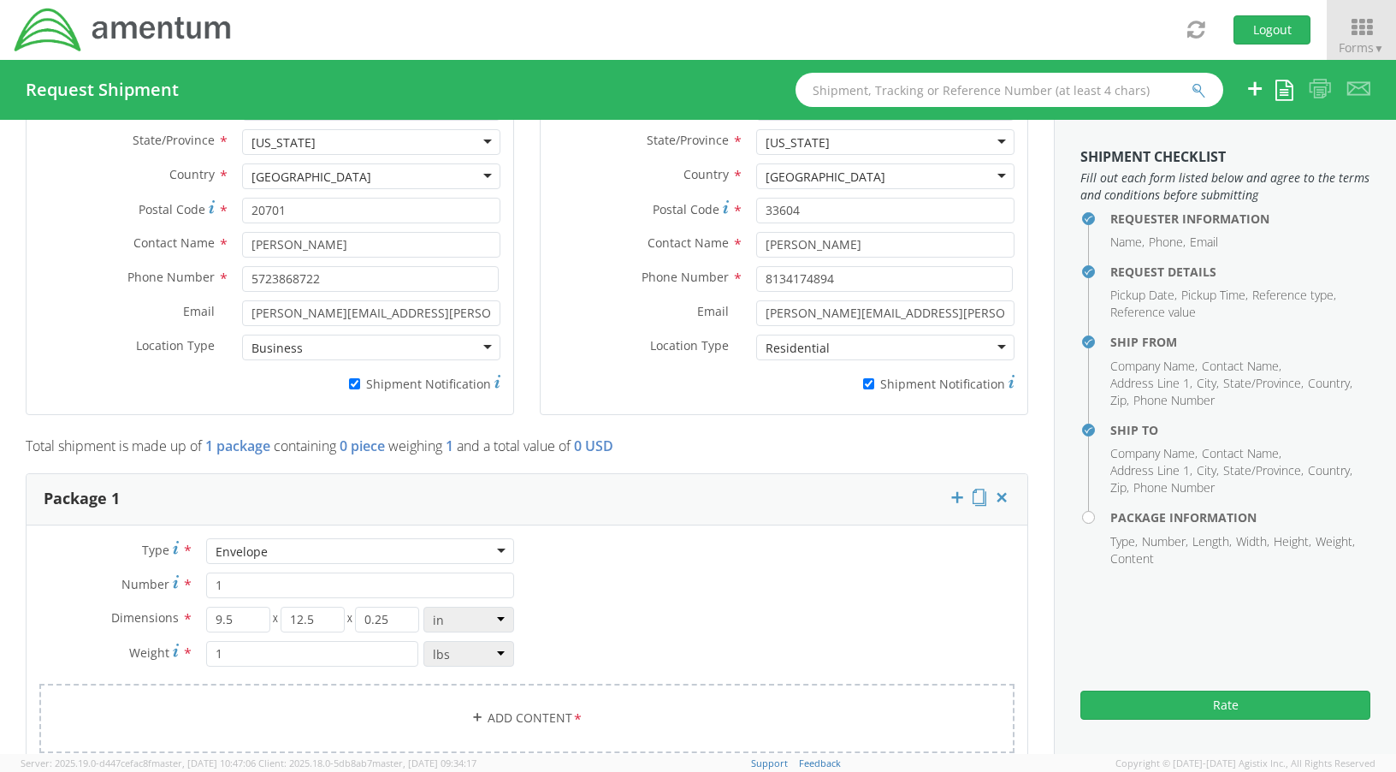
click at [673, 598] on div "Type * Envelope Envelope Crate(s) Envelope Pallet(s) Oversized (Not Stackable) …" at bounding box center [527, 656] width 1001 height 236
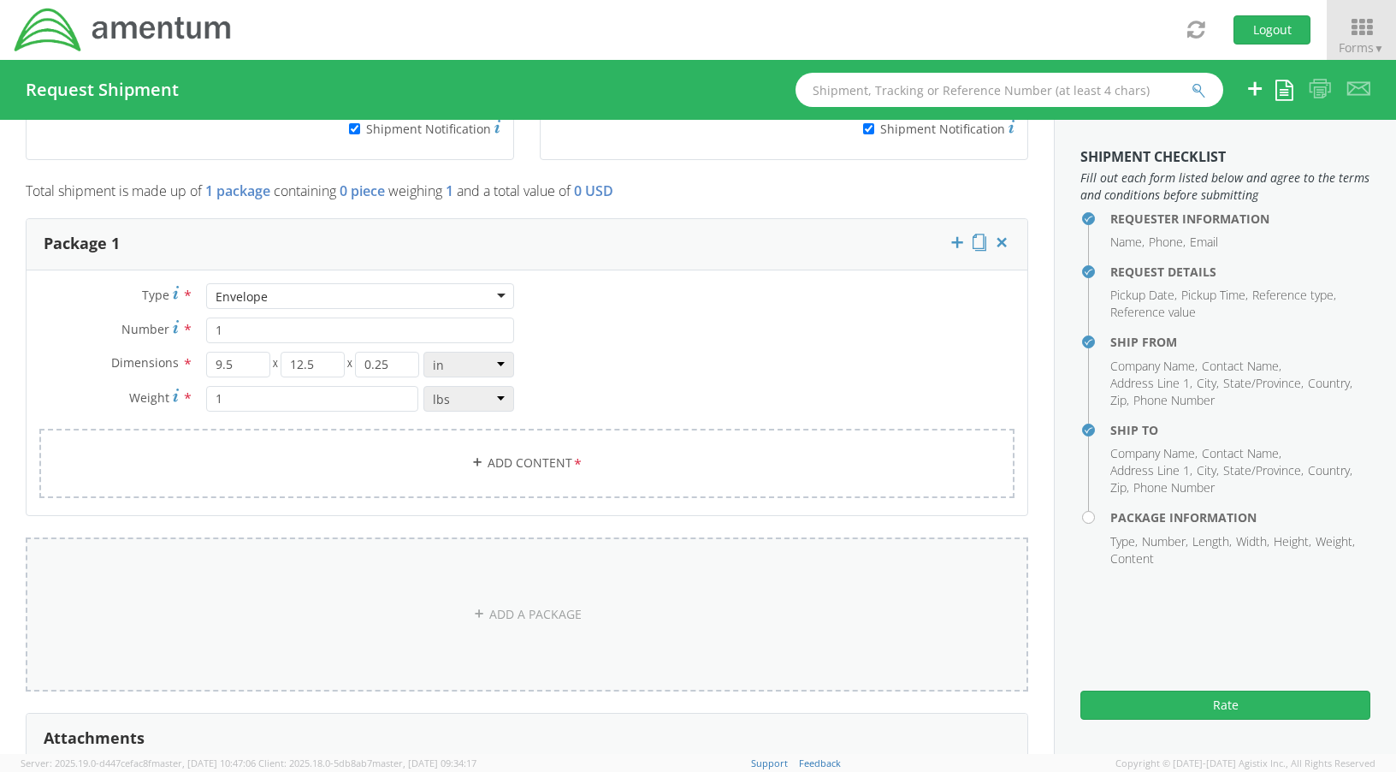
scroll to position [1296, 0]
click at [519, 456] on link "Add Content *" at bounding box center [526, 461] width 975 height 69
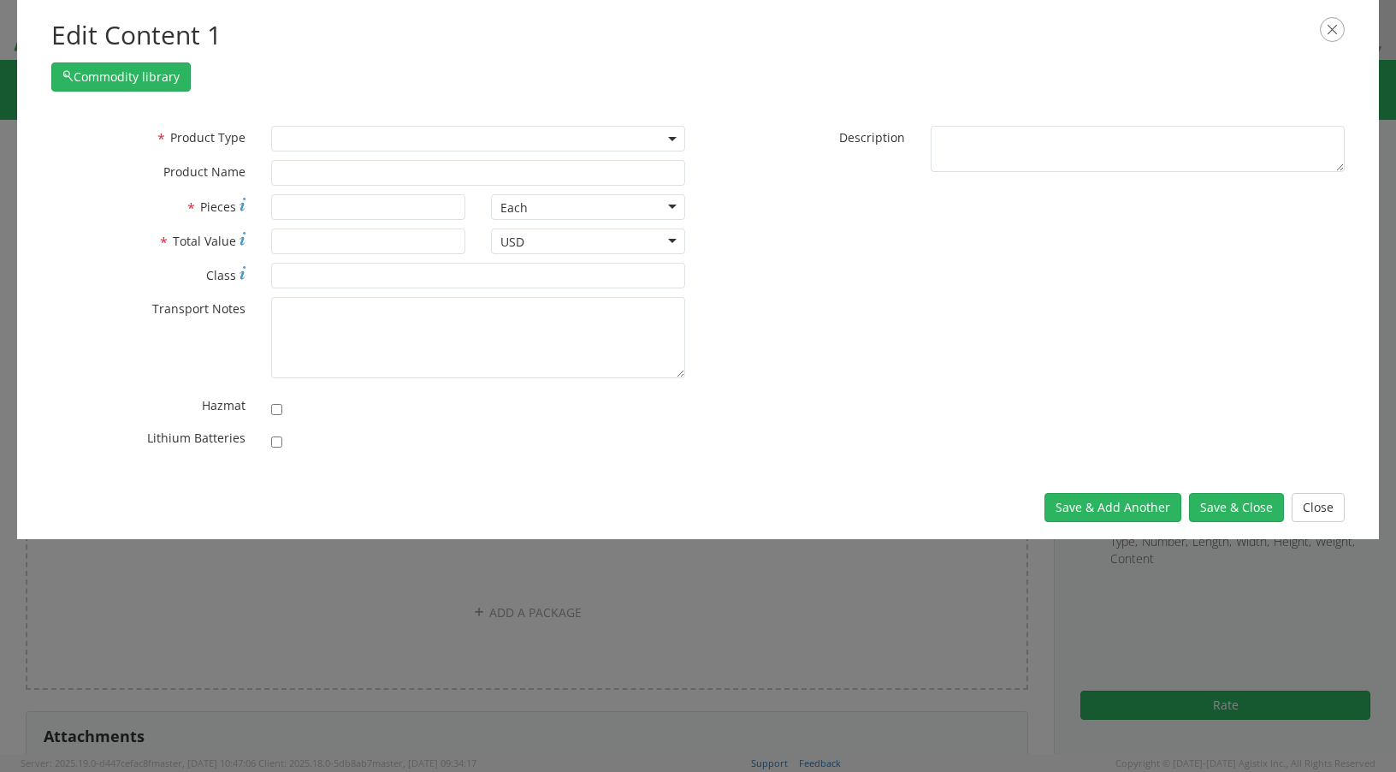
click at [676, 139] on b at bounding box center [672, 139] width 9 height 4
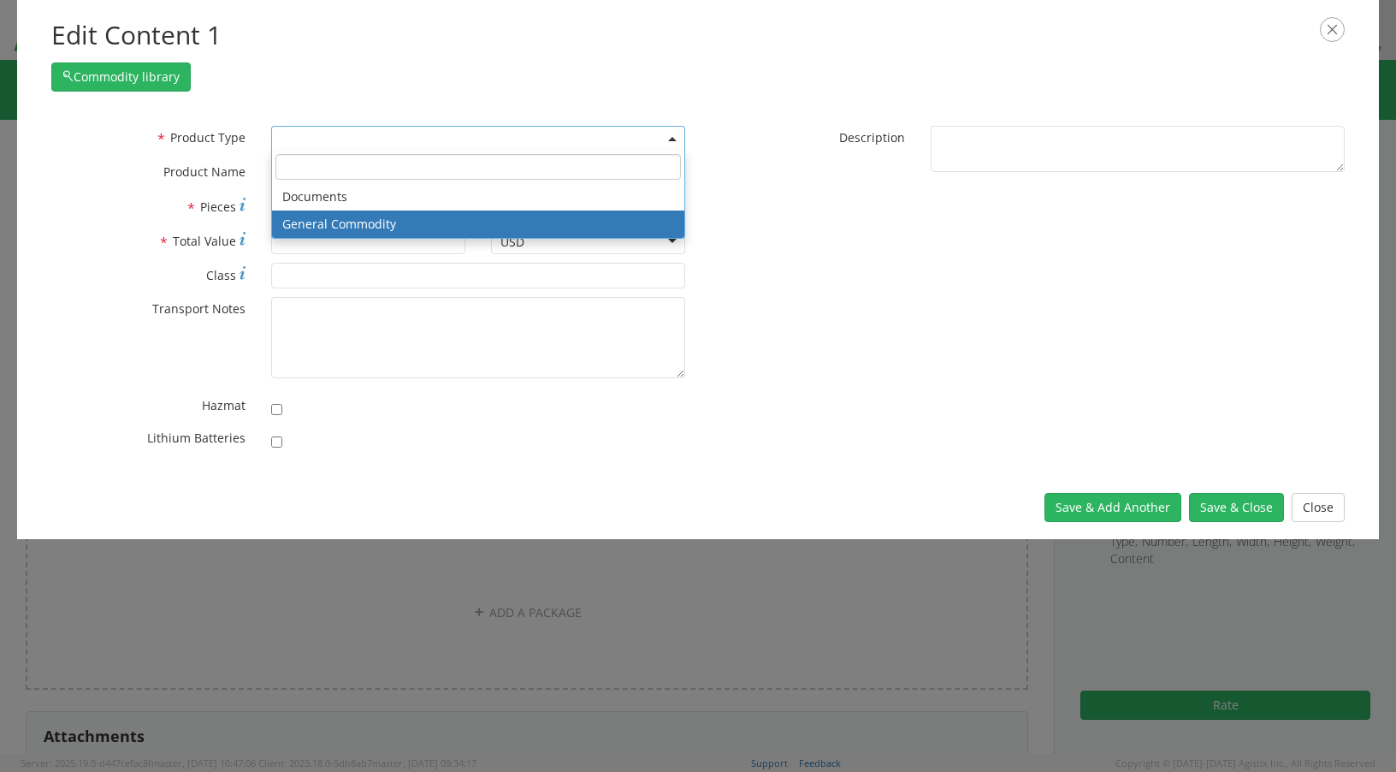
select select "COMMODITY"
type input "General Commodity"
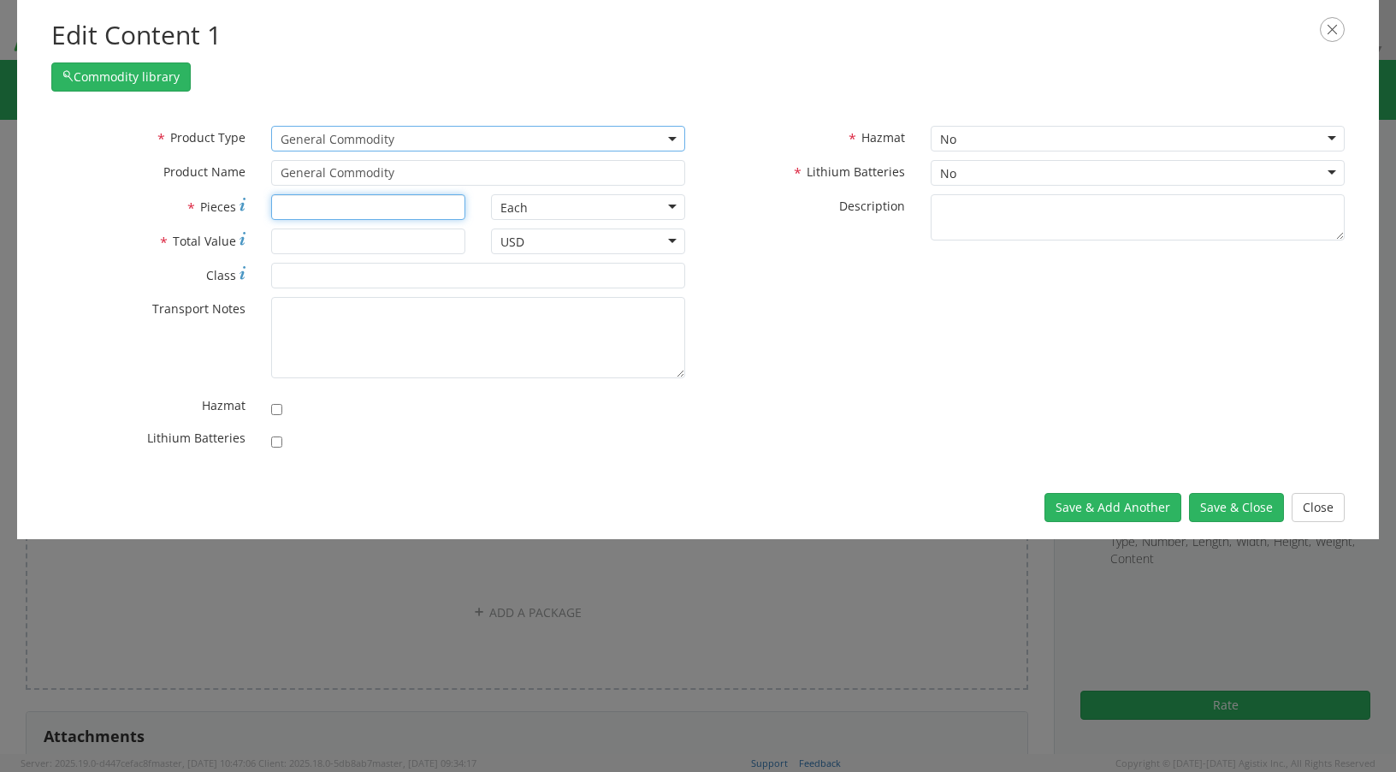
click at [331, 200] on input "* Pieces" at bounding box center [368, 207] width 194 height 26
type input "1"
click at [325, 245] on input "* Total Value" at bounding box center [368, 241] width 194 height 26
type input "1200"
click at [1224, 139] on div "No" at bounding box center [1138, 139] width 414 height 26
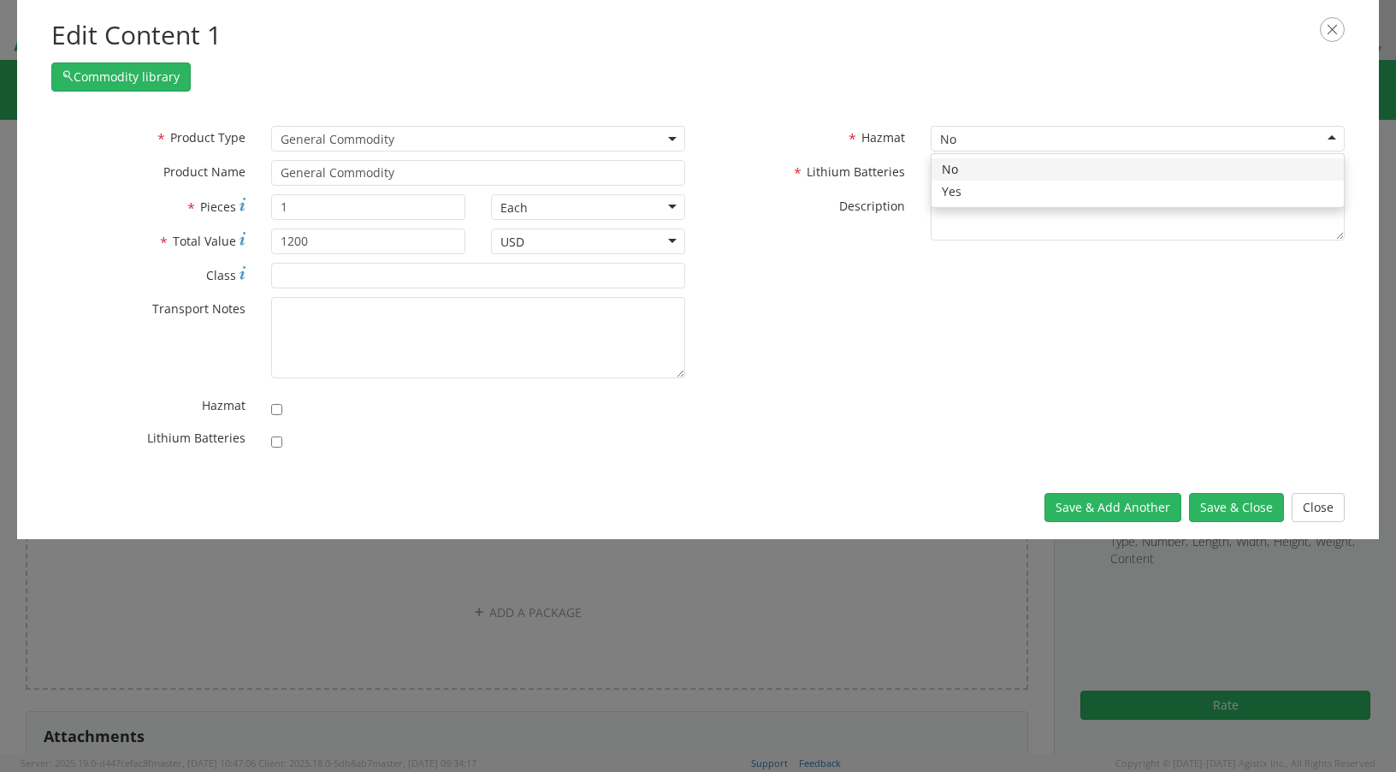
click at [1045, 174] on div "* Hazmat No No No Yes * Lithium Batteries No No No Yes * Description" at bounding box center [1028, 191] width 660 height 131
click at [1036, 183] on div "No" at bounding box center [1138, 173] width 414 height 26
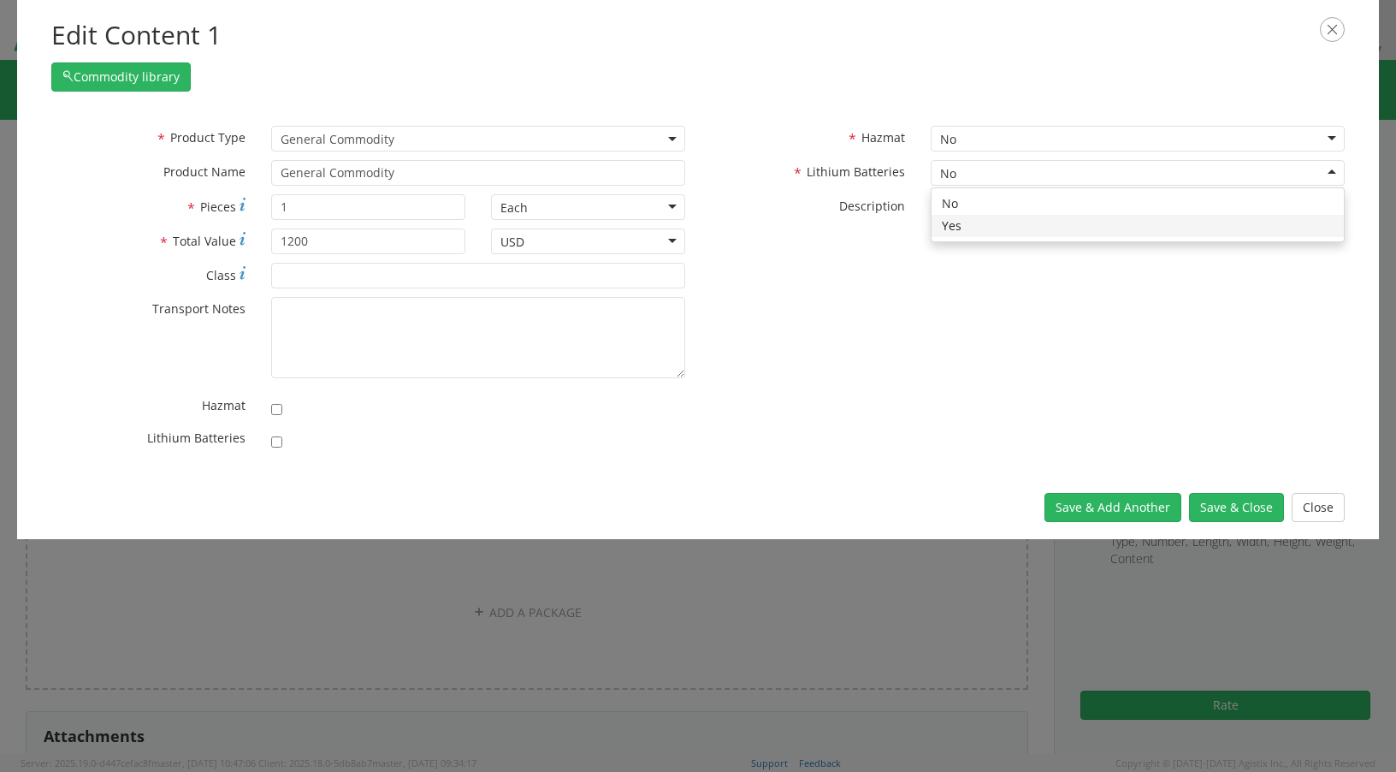
drag, startPoint x: 986, startPoint y: 239, endPoint x: 975, endPoint y: 243, distance: 11.9
click at [986, 238] on div "No Yes" at bounding box center [1138, 214] width 412 height 53
checkbox input "true"
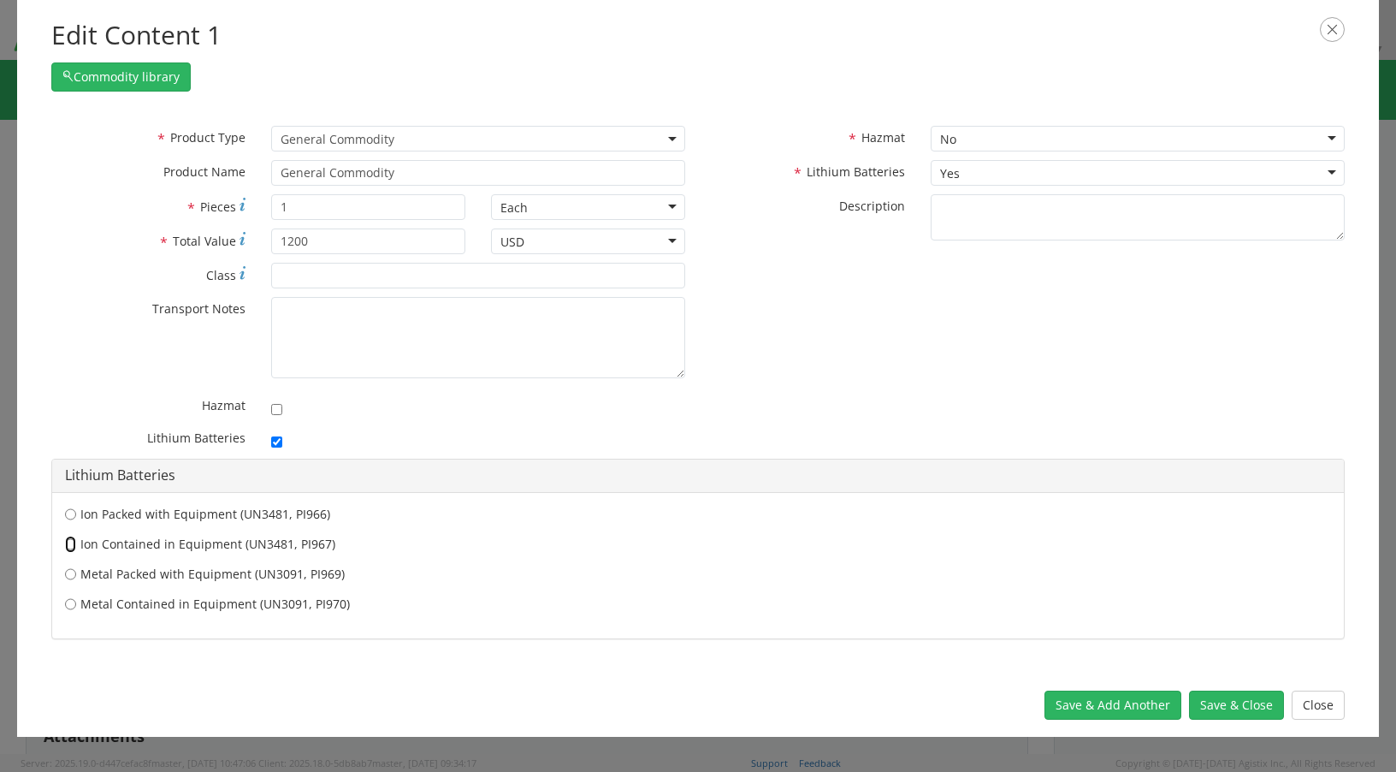
click at [69, 545] on input "Ion Contained in Equipment (UN3481, PI967)" at bounding box center [70, 544] width 11 height 17
radio input "true"
click at [1226, 711] on button "Save & Close" at bounding box center [1236, 704] width 95 height 29
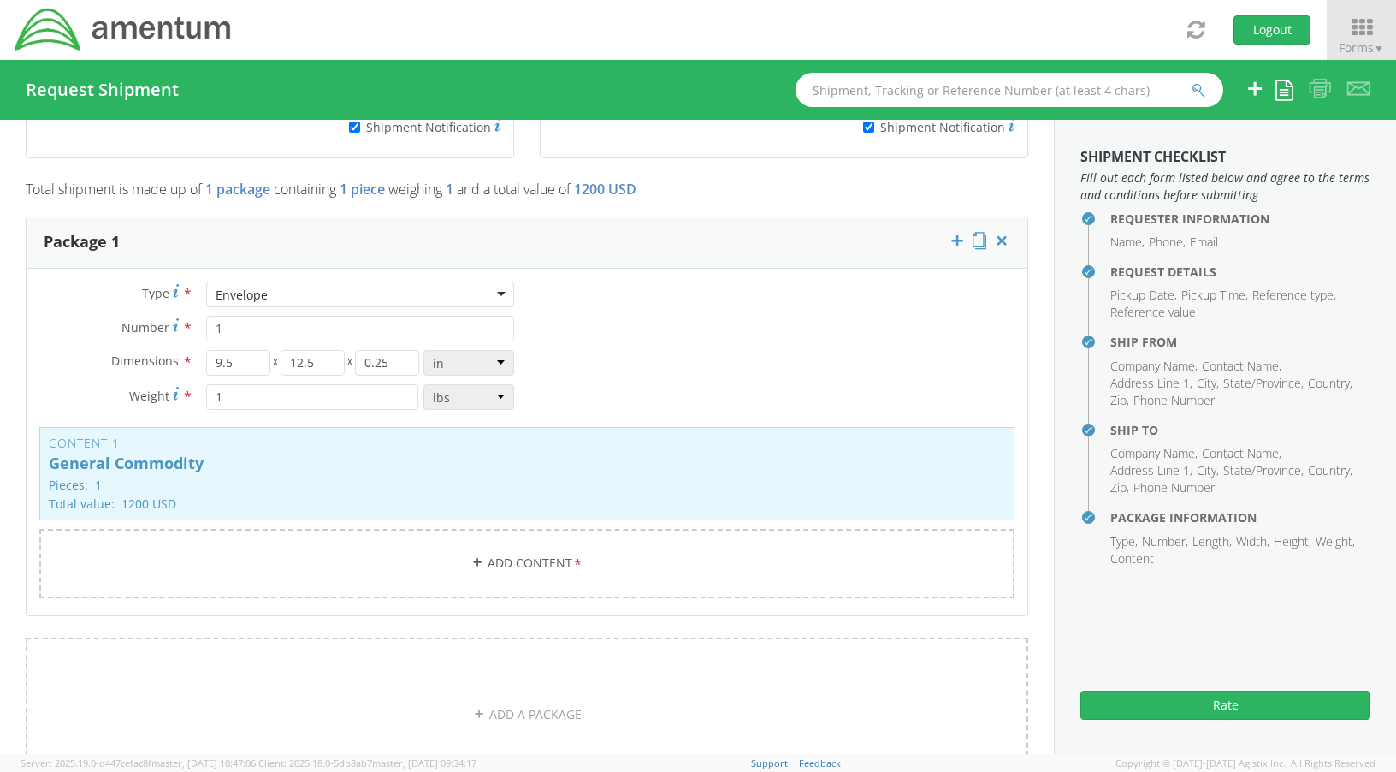
click at [360, 311] on div "Type * Envelope Envelope Crate(s) Envelope Pallet(s) Oversized (Not Stackable) …" at bounding box center [277, 353] width 501 height 145
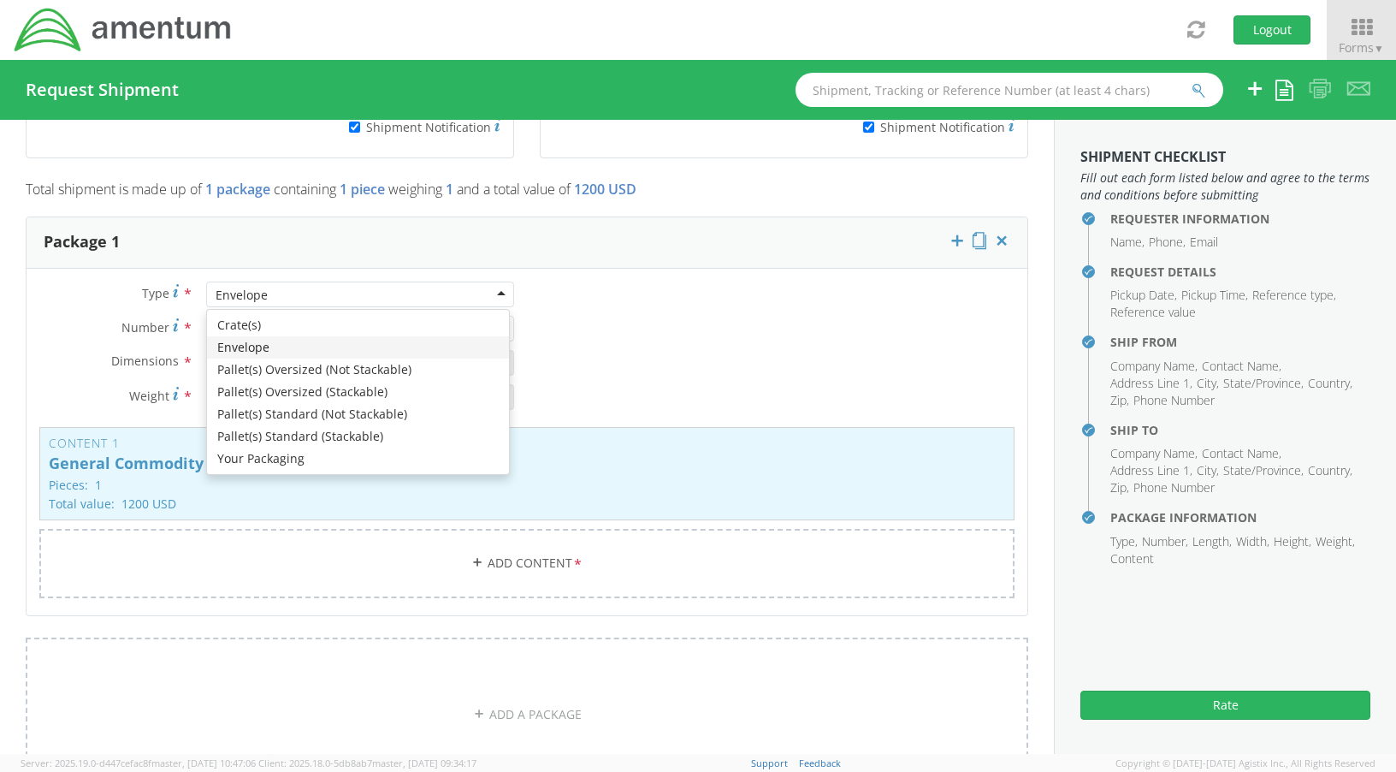
click at [359, 299] on div "Envelope" at bounding box center [360, 294] width 308 height 26
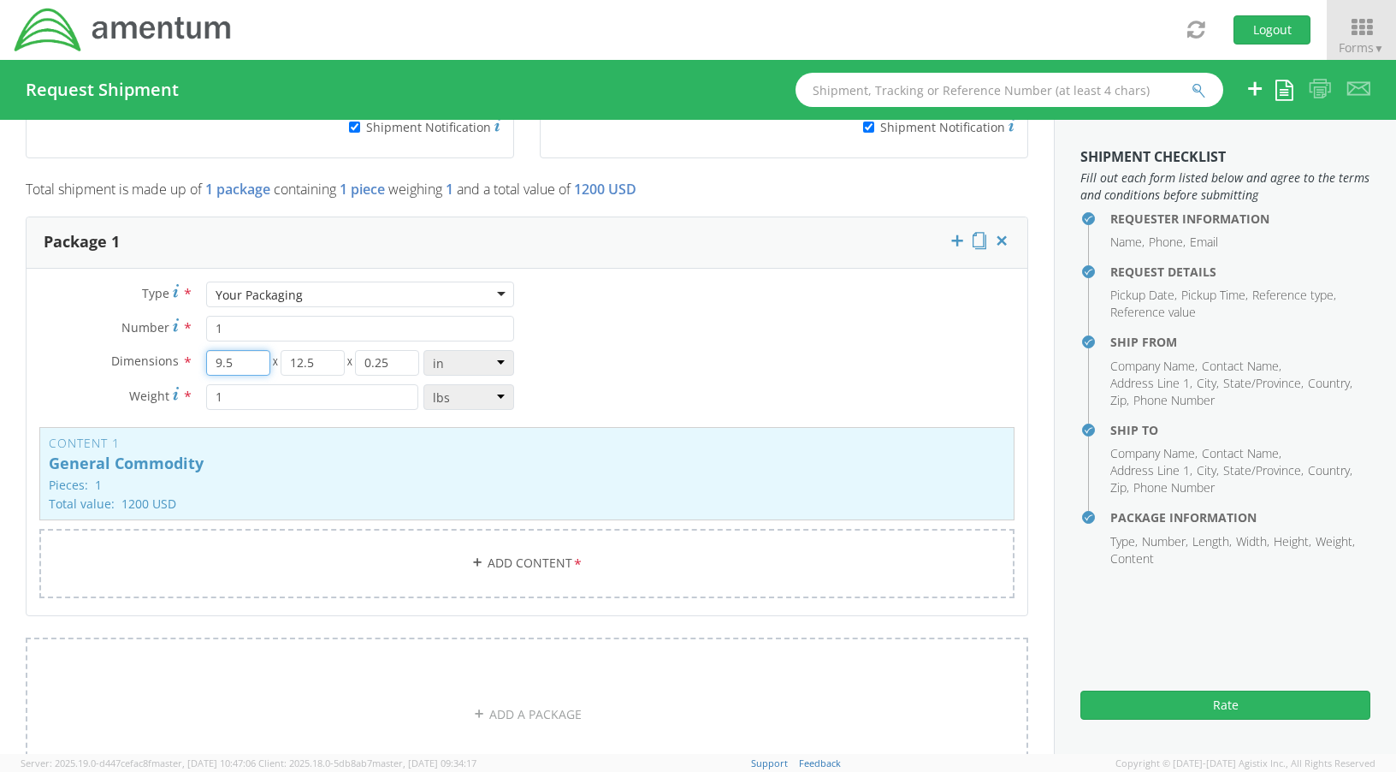
drag, startPoint x: 238, startPoint y: 368, endPoint x: 199, endPoint y: 360, distance: 40.1
click at [199, 360] on div "9.5 X 12.5 X 0.25 in cm ft" at bounding box center [360, 363] width 334 height 26
type input "3"
drag, startPoint x: 316, startPoint y: 363, endPoint x: 247, endPoint y: 356, distance: 68.8
click at [247, 356] on div "3 X 12.5 X 0.25" at bounding box center [313, 363] width 214 height 26
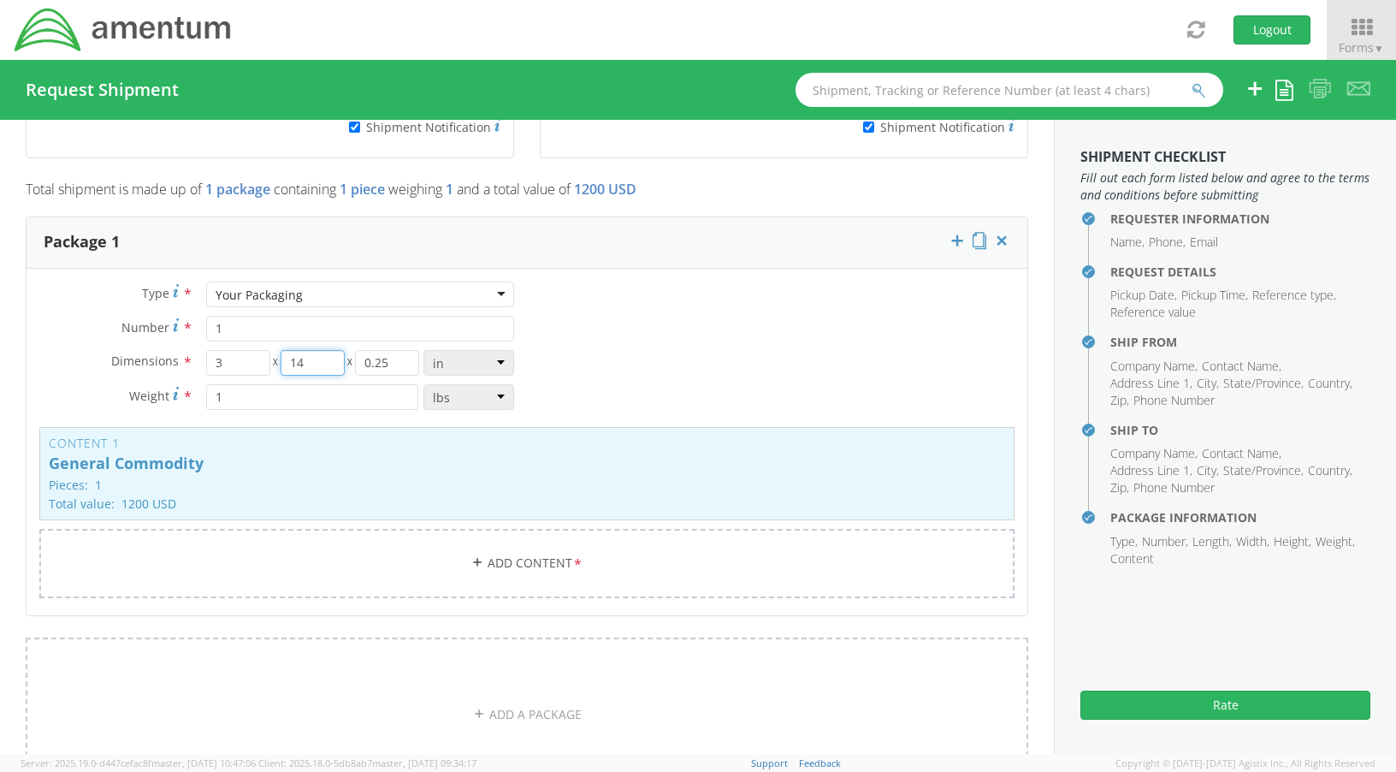
type input "14"
drag, startPoint x: 397, startPoint y: 363, endPoint x: 310, endPoint y: 365, distance: 87.3
click at [310, 365] on div "3 X 14 X 0.25" at bounding box center [313, 363] width 214 height 26
type input "15"
click at [658, 376] on div "Type * Your Packaging Your Packaging Crate(s) Envelope Pallet(s) Oversized (Not…" at bounding box center [527, 450] width 1001 height 338
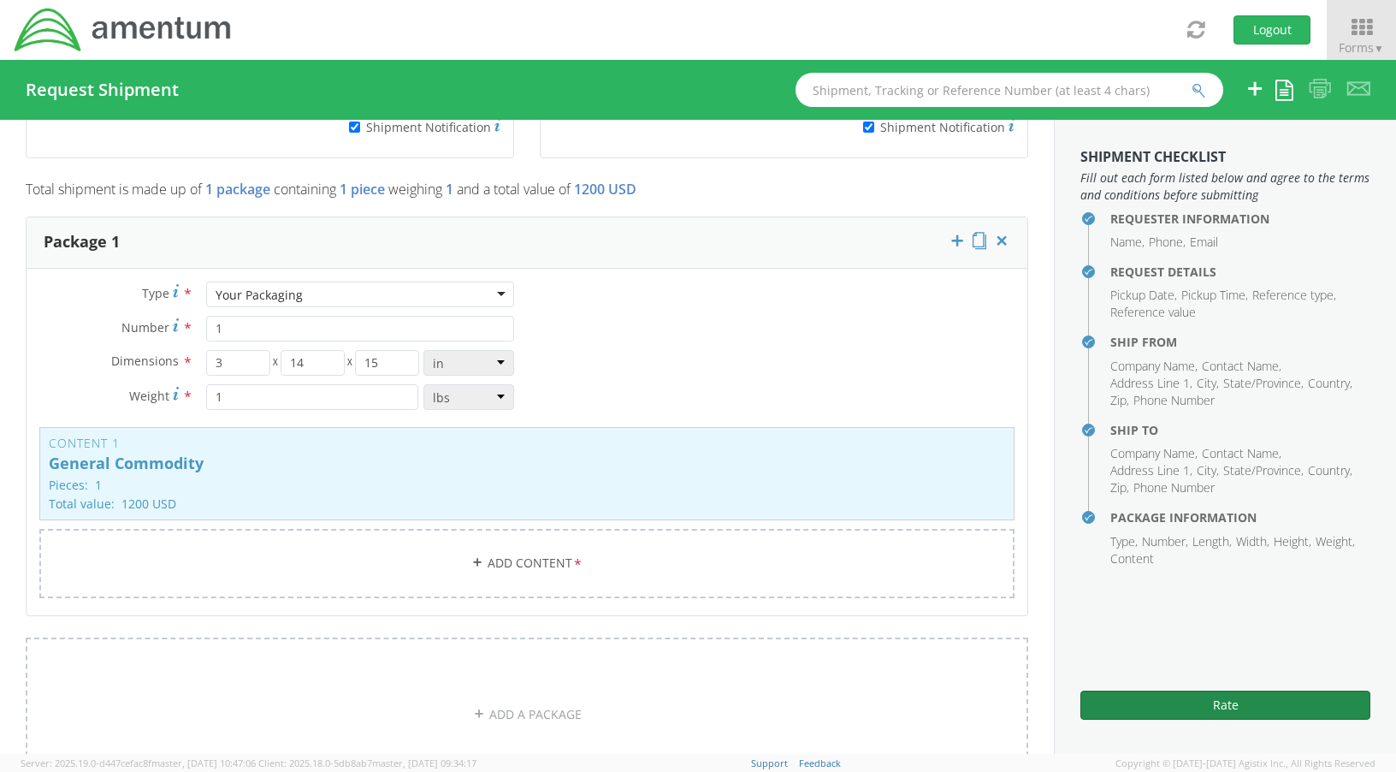
click at [1181, 708] on button "Rate" at bounding box center [1226, 704] width 290 height 29
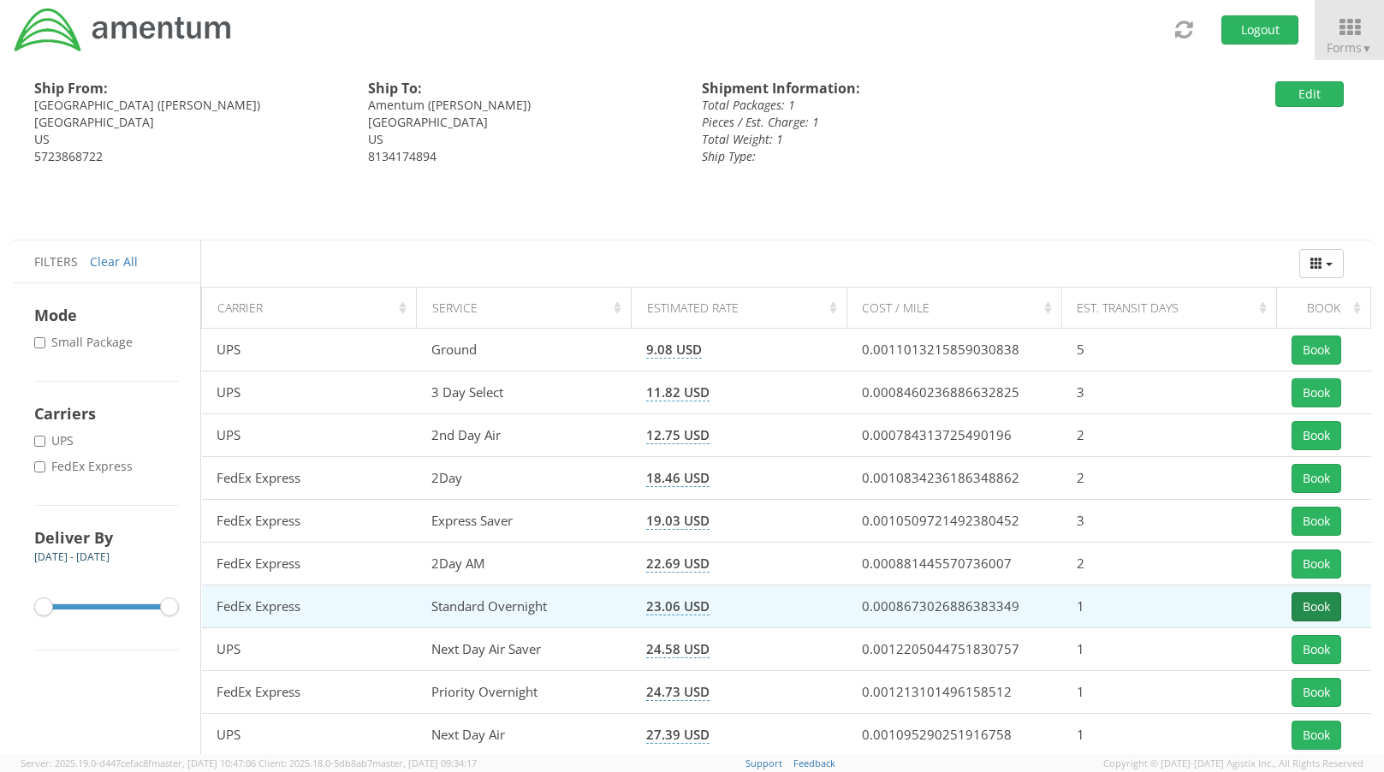
click at [1300, 608] on button "Book" at bounding box center [1316, 606] width 50 height 29
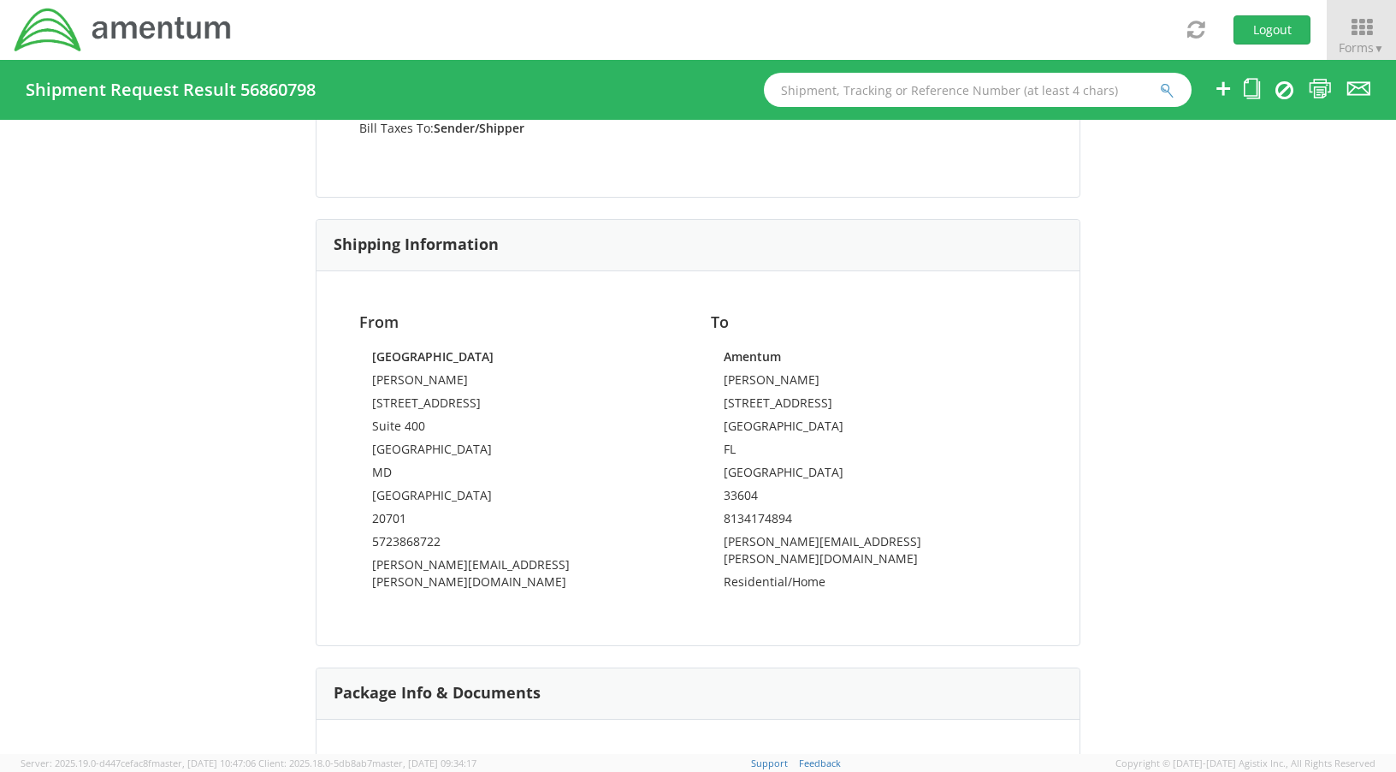
scroll to position [823, 0]
